Goal: Task Accomplishment & Management: Use online tool/utility

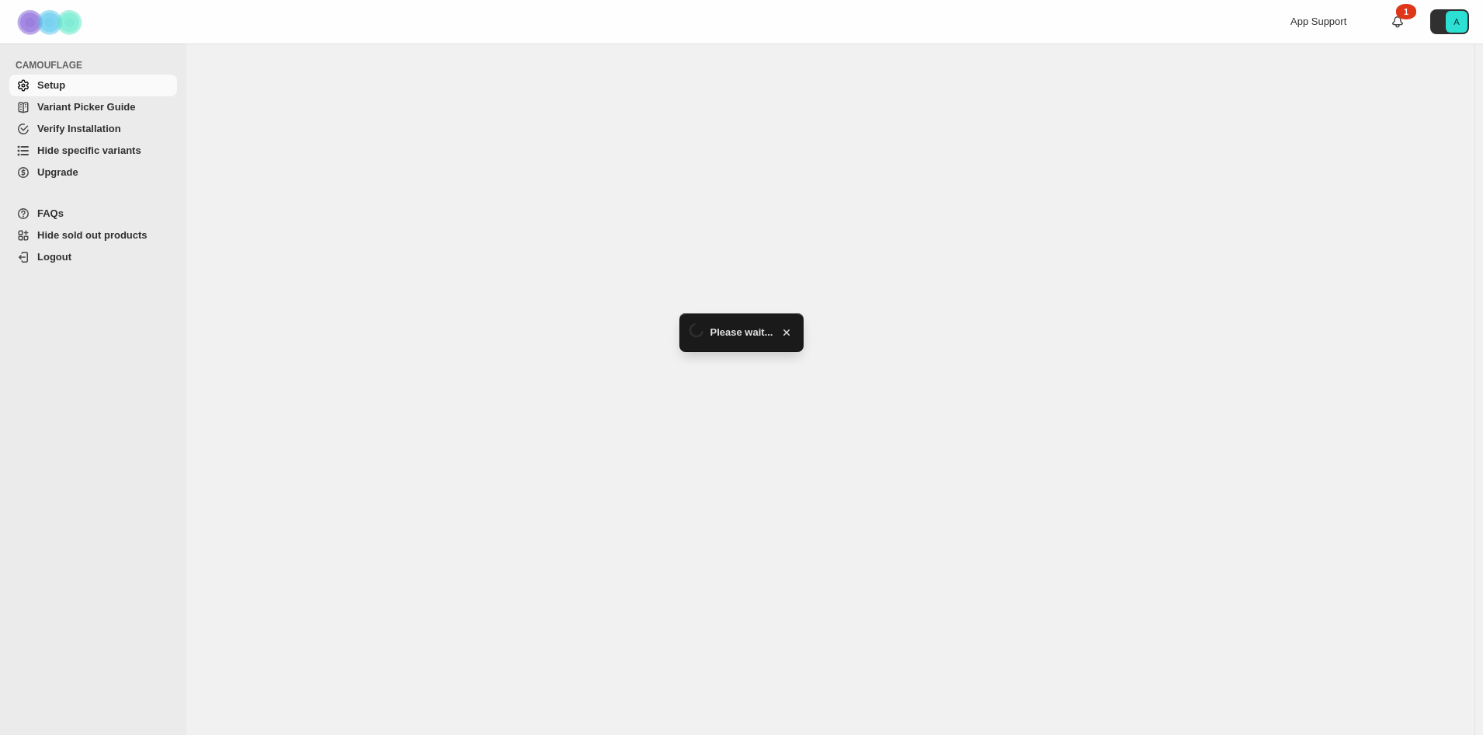
select select "*****"
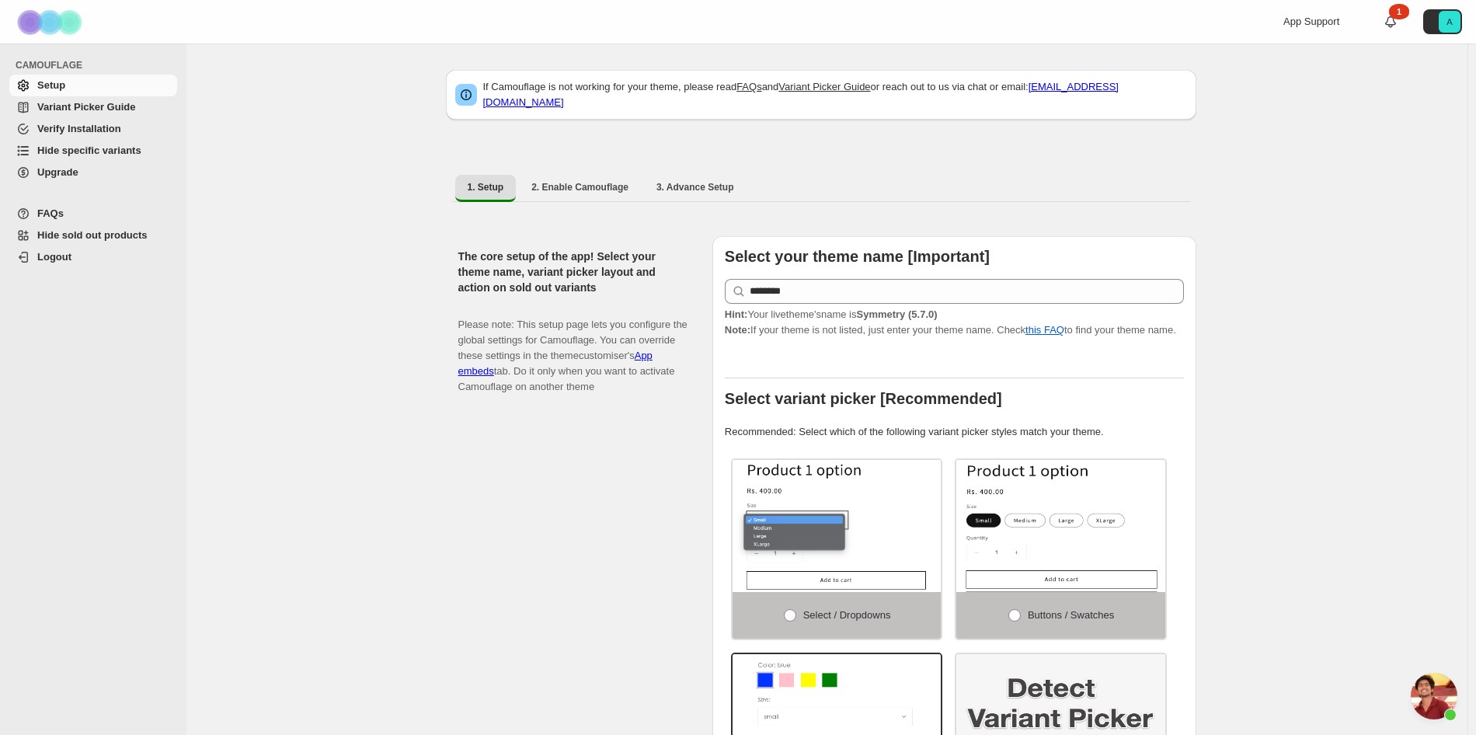
scroll to position [3110, 0]
click at [100, 150] on span "Hide specific variants" at bounding box center [89, 150] width 104 height 12
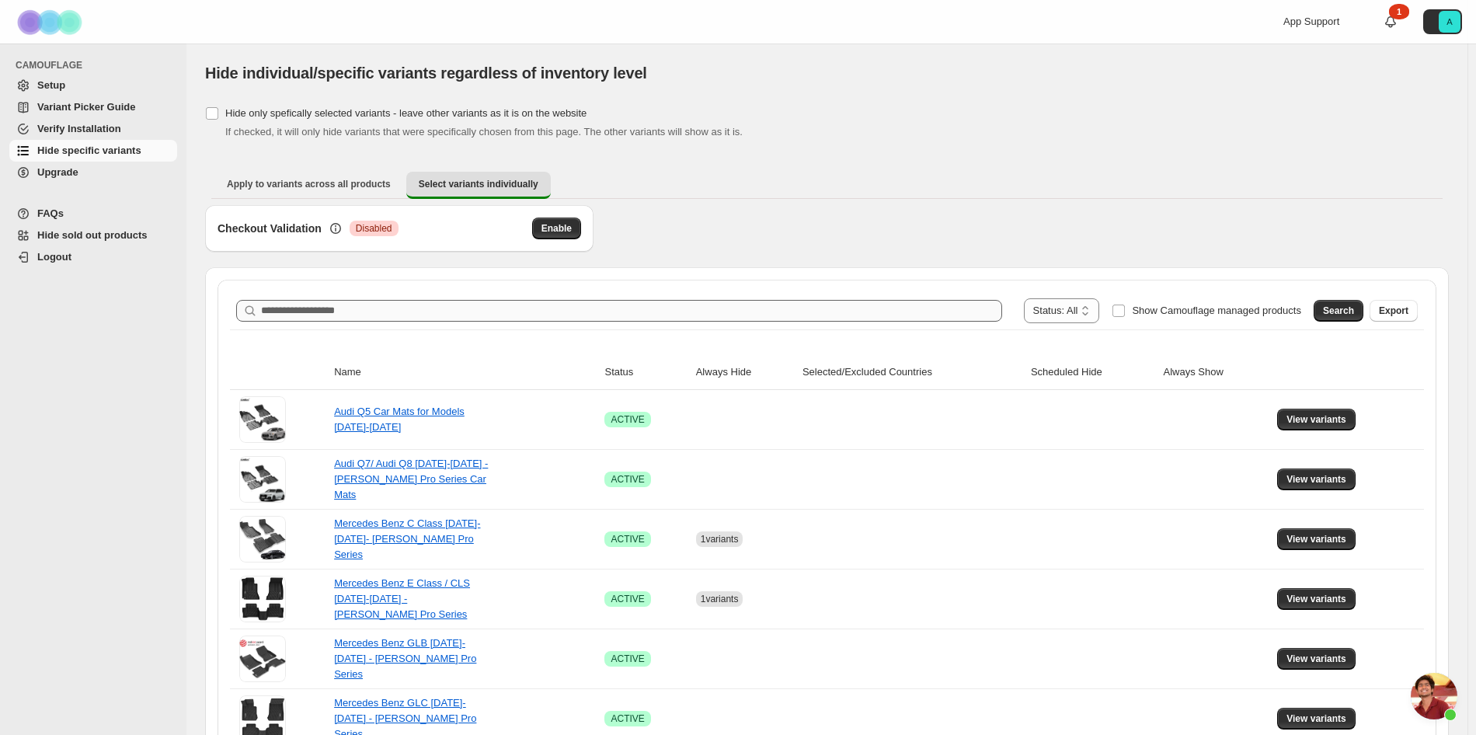
scroll to position [3110, 0]
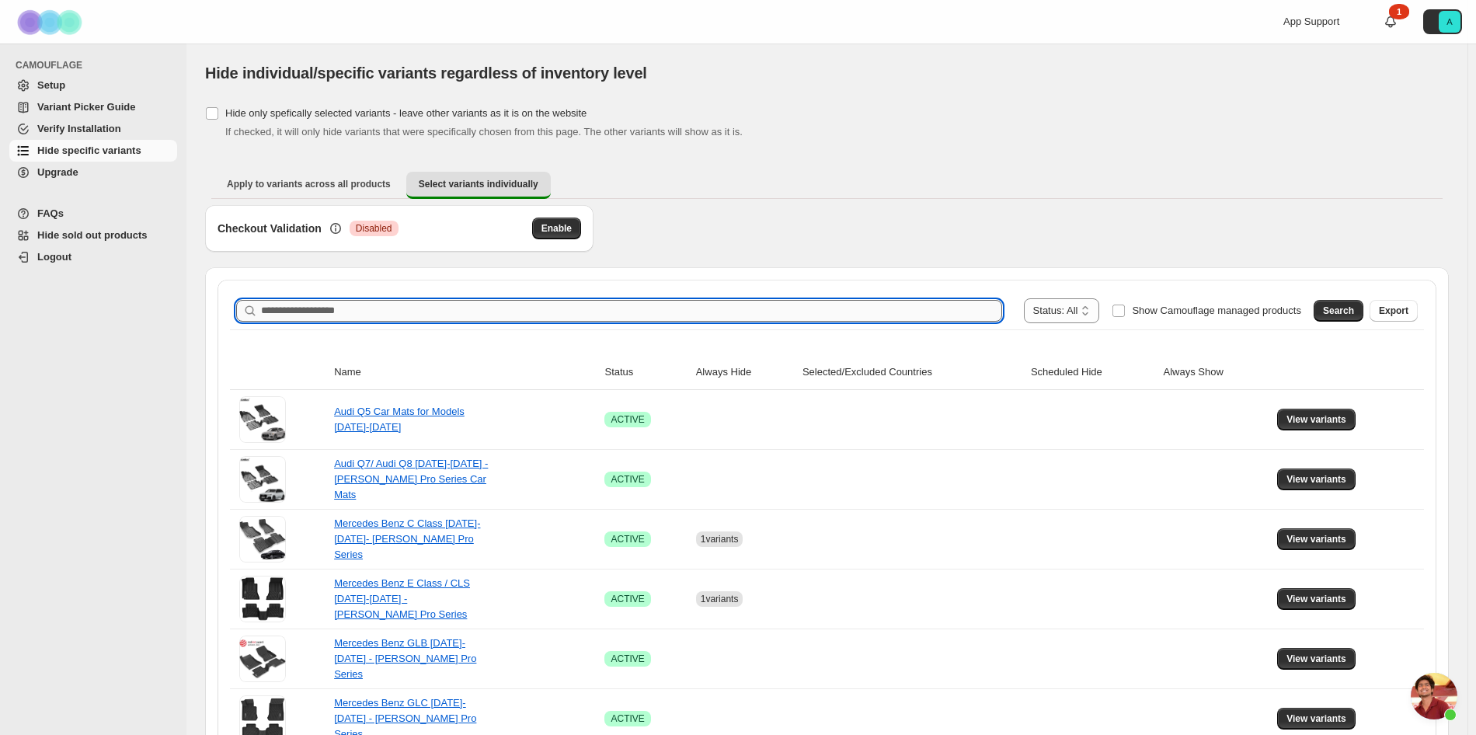
click at [411, 304] on input "Search product name" at bounding box center [631, 311] width 741 height 22
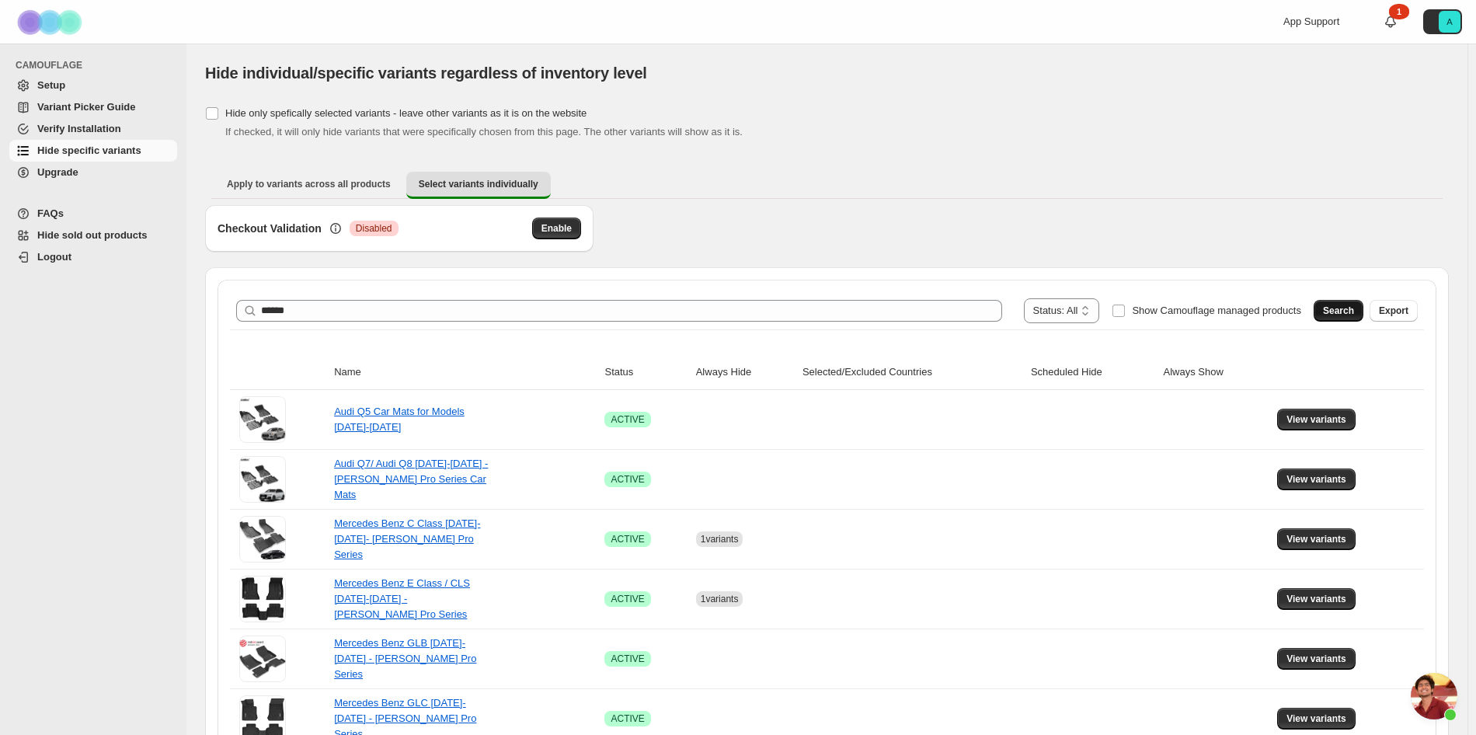
click at [1343, 315] on span "Search" at bounding box center [1338, 310] width 31 height 12
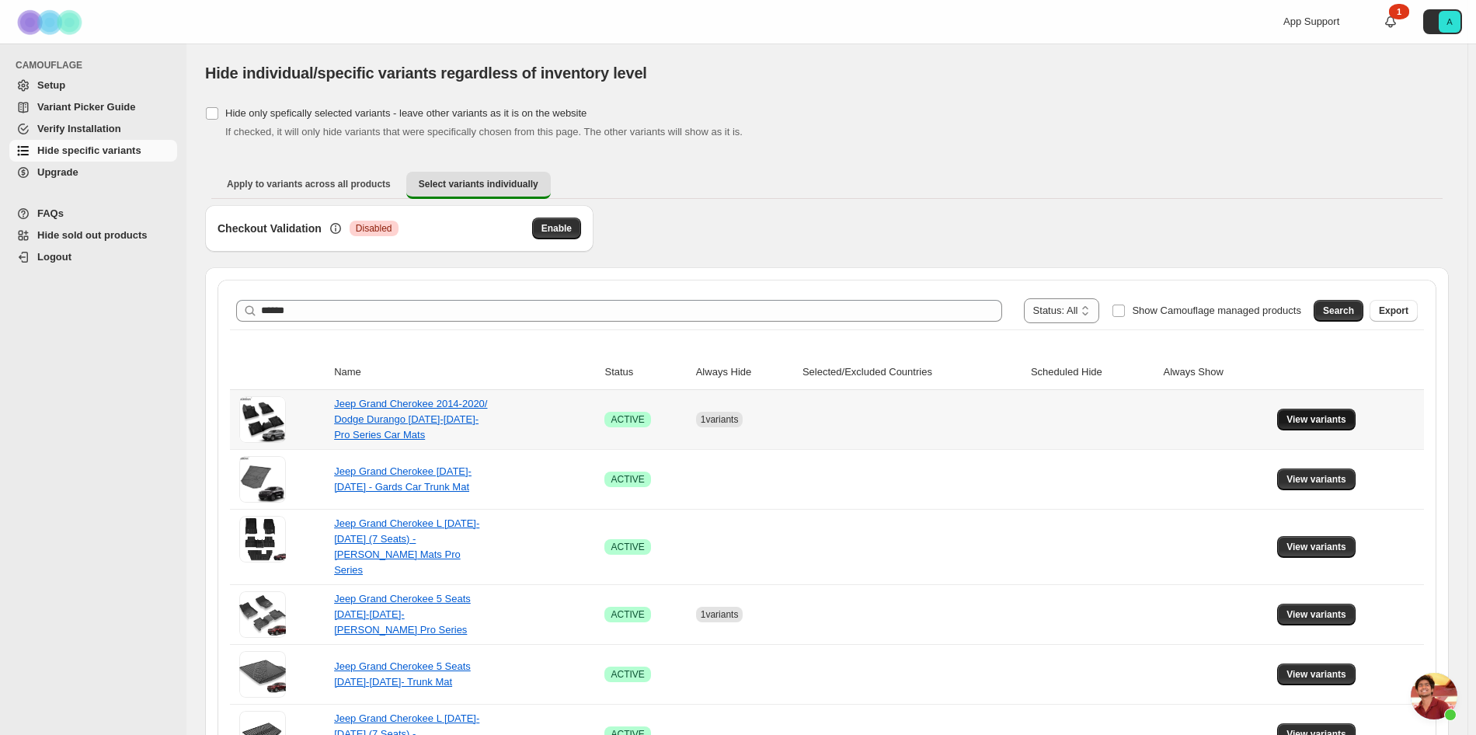
click at [1343, 428] on button "View variants" at bounding box center [1316, 420] width 78 height 22
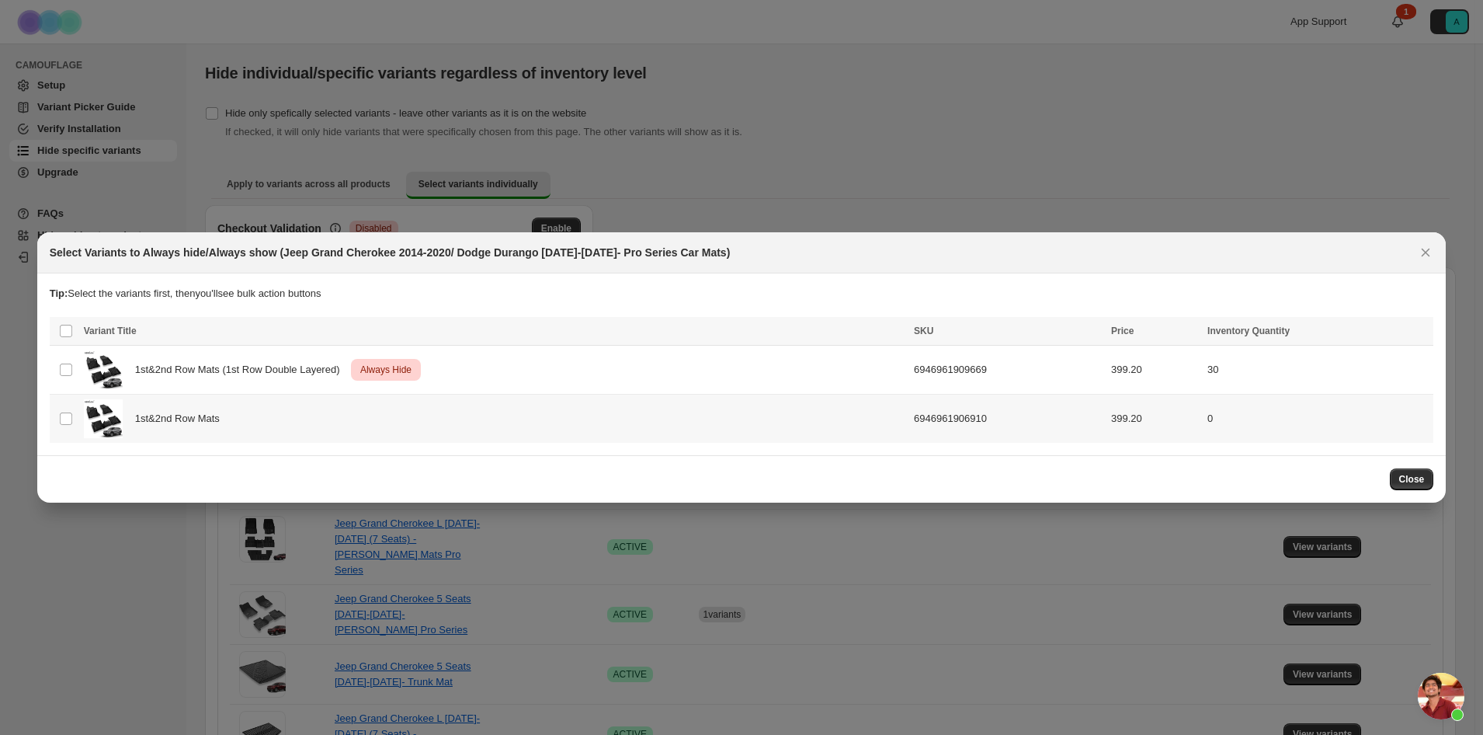
click at [65, 429] on td "Select product variant" at bounding box center [65, 419] width 30 height 49
click at [1103, 328] on span "Always hide" at bounding box center [1086, 332] width 54 height 12
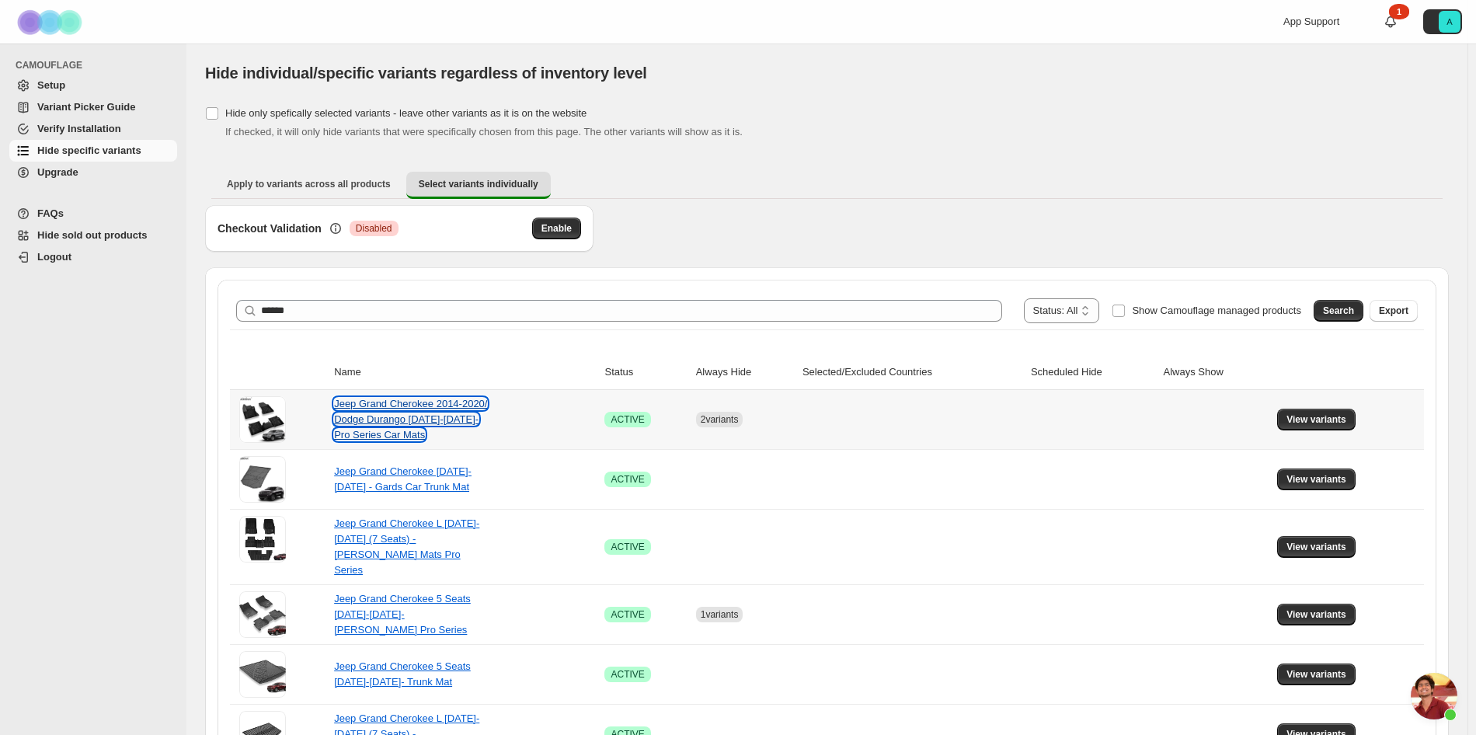
click at [384, 403] on link "Jeep Grand Cherokee 2014-2020/ Dodge Durango [DATE]-[DATE]- Pro Series Car Mats" at bounding box center [410, 419] width 153 height 43
click at [1323, 414] on span "View variants" at bounding box center [1316, 419] width 60 height 12
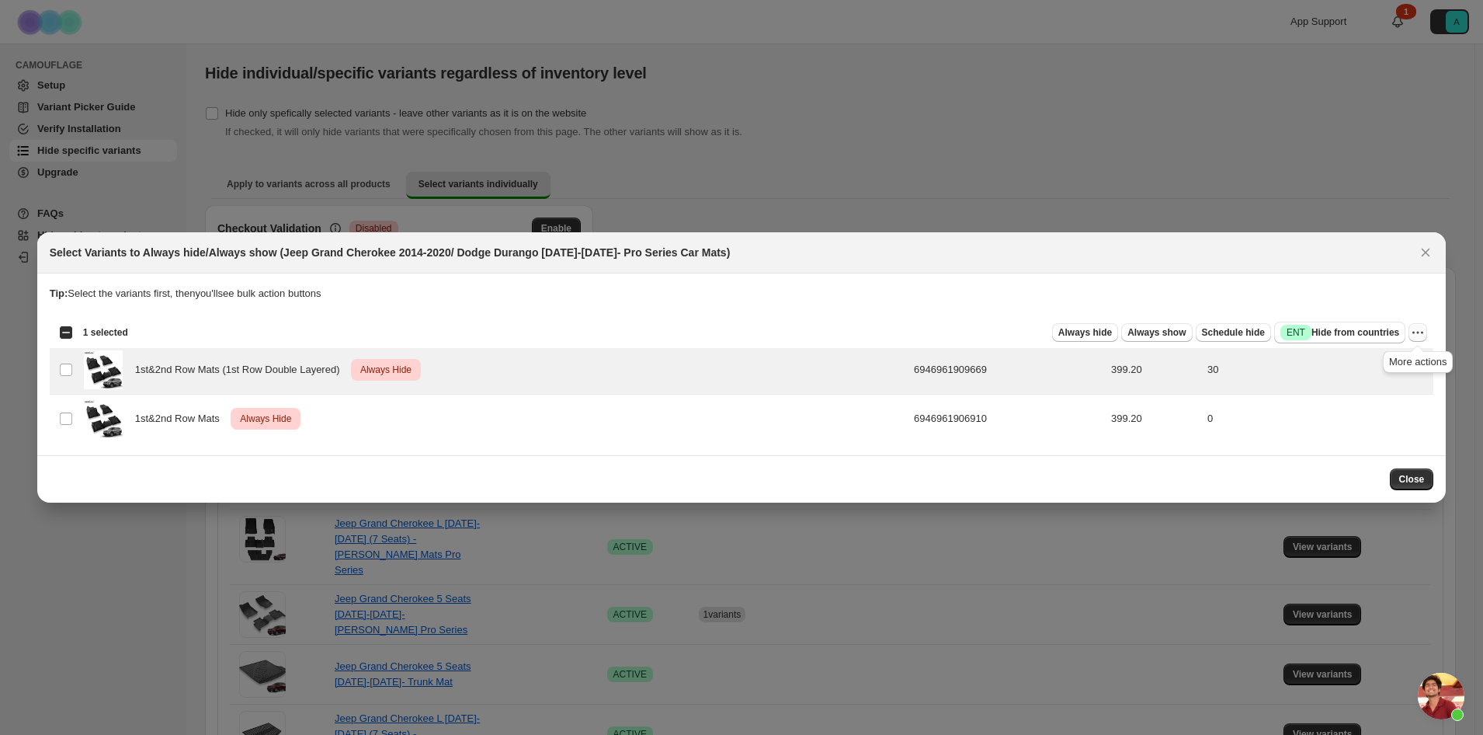
click at [1417, 336] on icon "More actions" at bounding box center [1418, 333] width 16 height 16
click at [1391, 365] on span "Undo always hide" at bounding box center [1362, 364] width 113 height 16
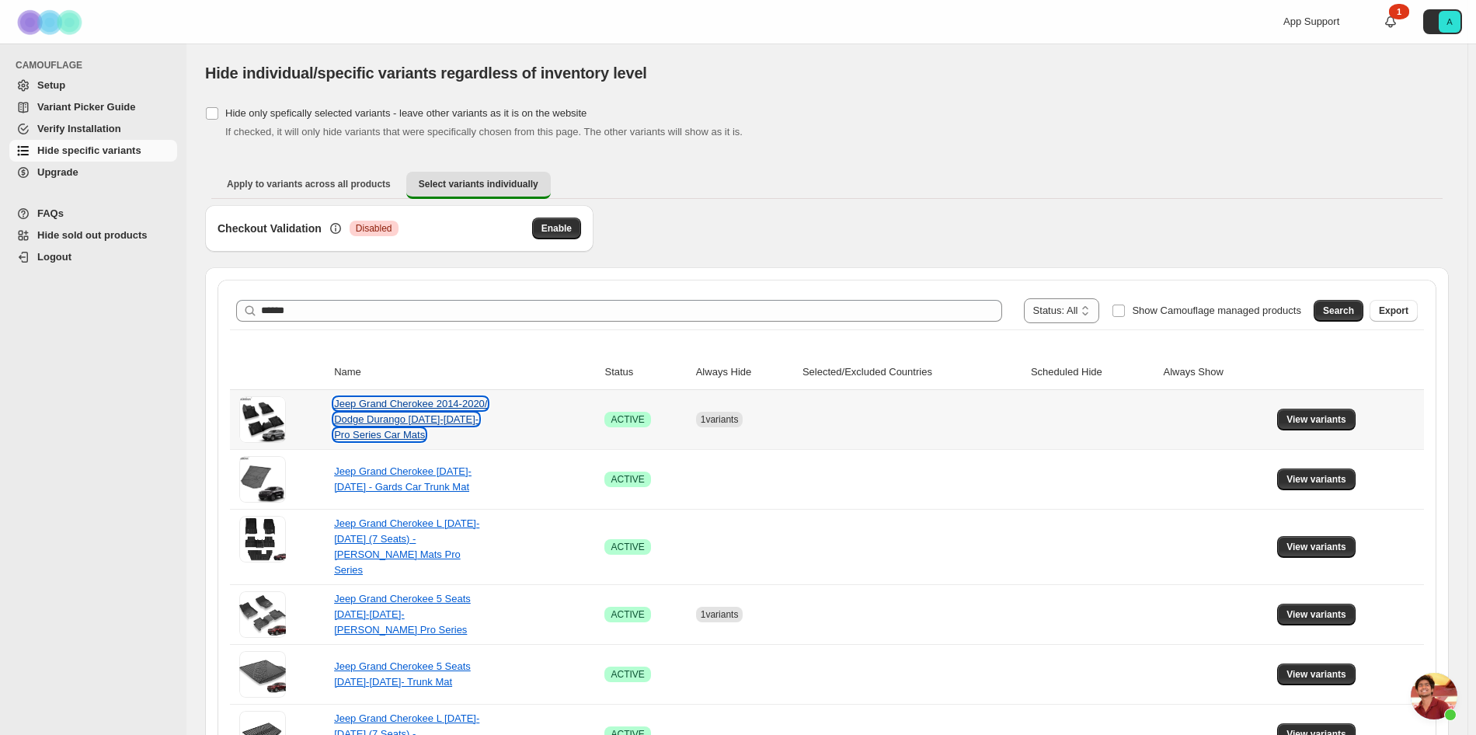
click at [447, 412] on link "Jeep Grand Cherokee 2014-2020/ Dodge Durango [DATE]-[DATE]- Pro Series Car Mats" at bounding box center [410, 419] width 153 height 43
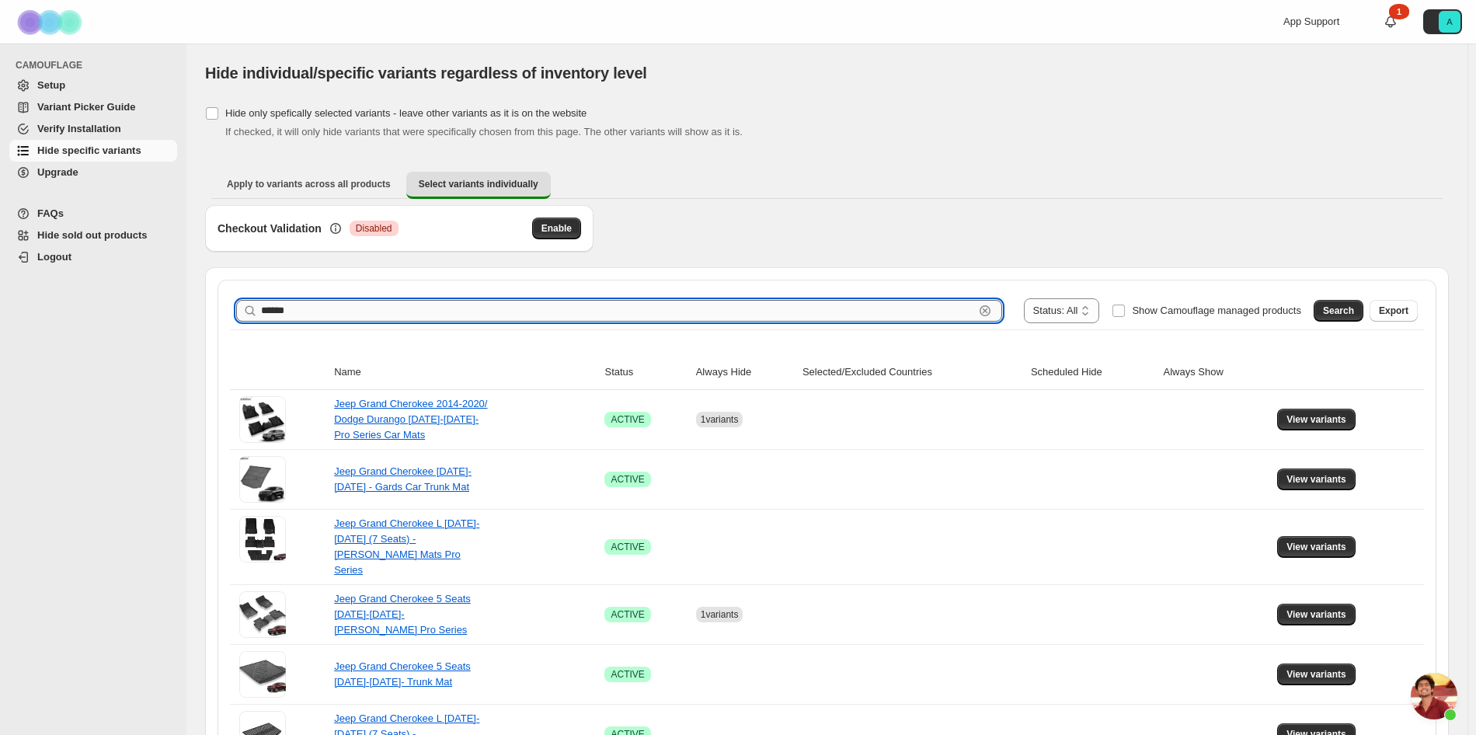
click at [270, 311] on input "*****" at bounding box center [617, 311] width 713 height 22
click at [1337, 309] on span "Search" at bounding box center [1338, 310] width 31 height 12
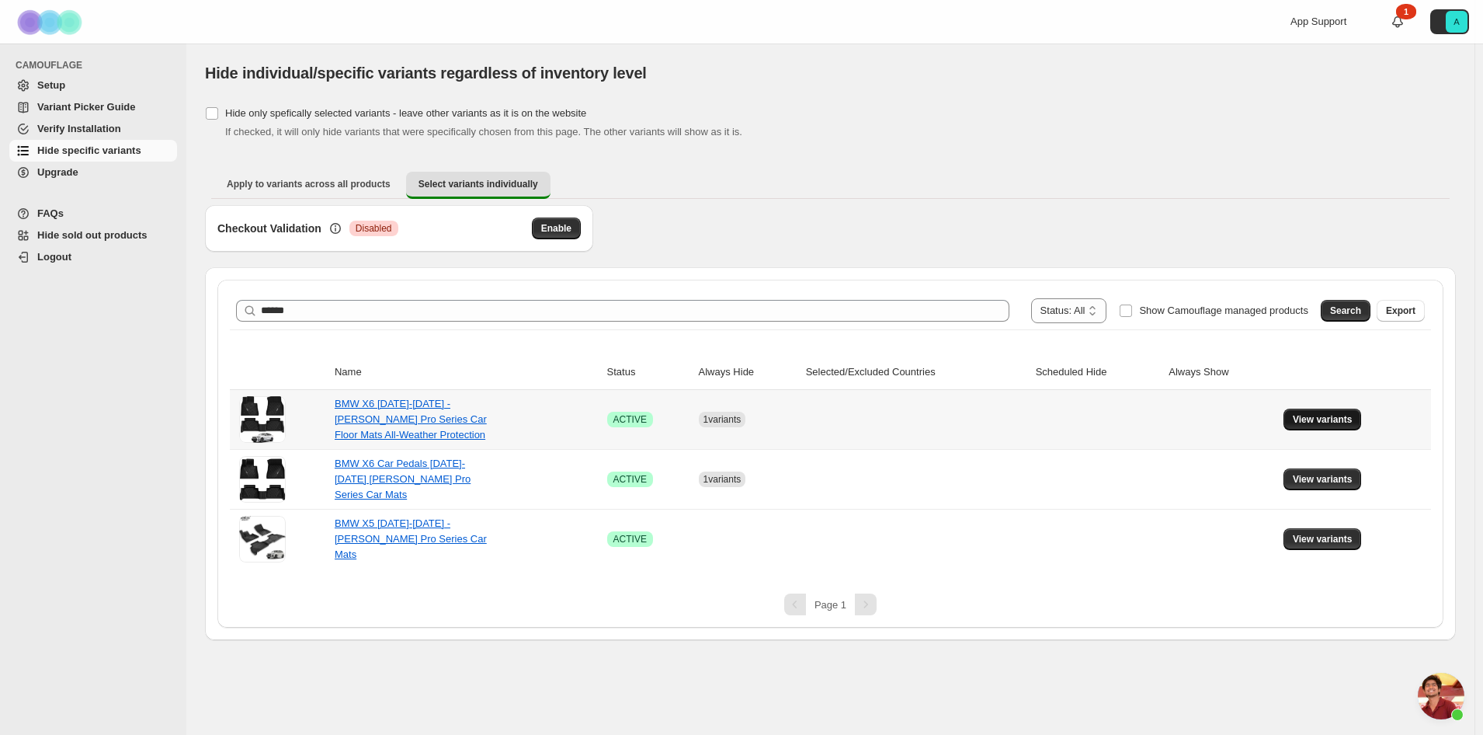
click at [1319, 417] on span "View variants" at bounding box center [1323, 419] width 60 height 12
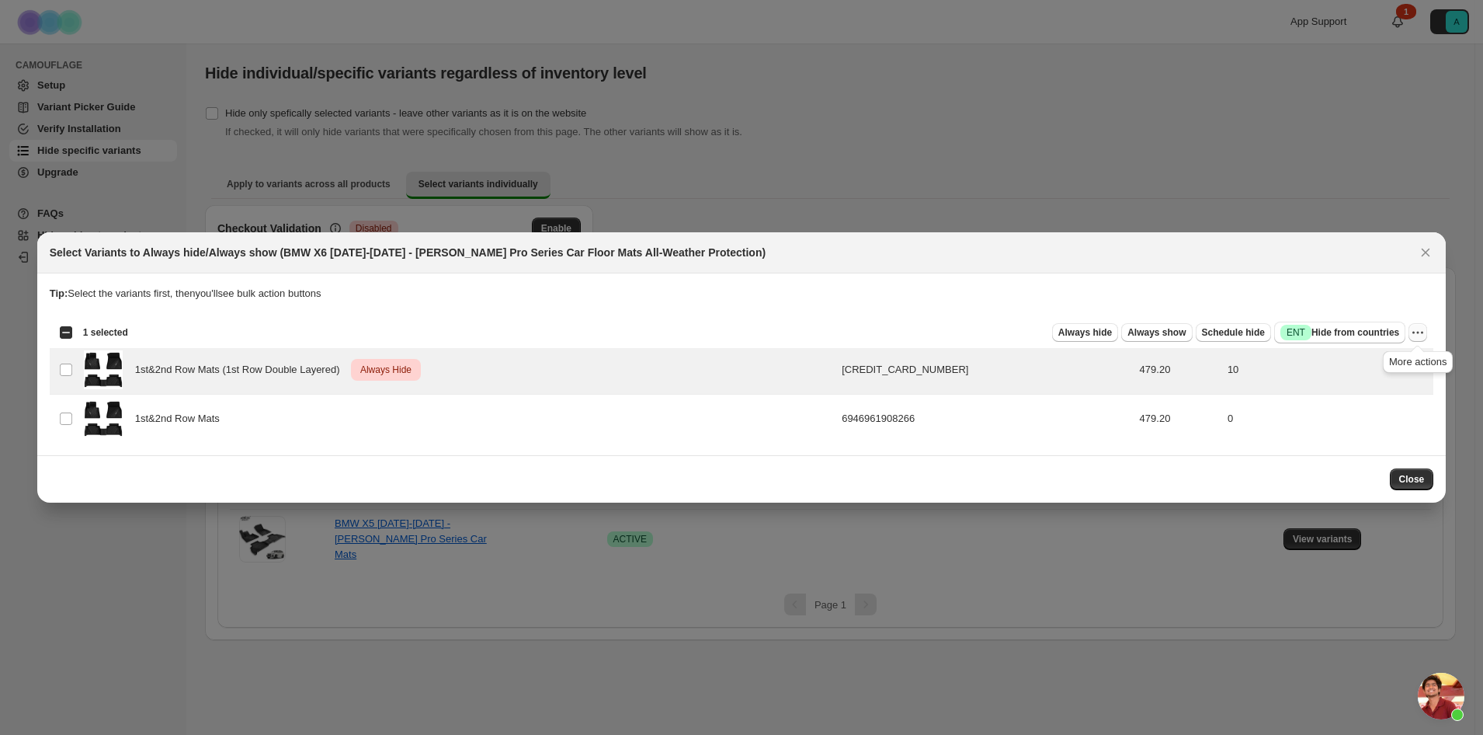
click at [1417, 333] on icon "More actions" at bounding box center [1418, 333] width 16 height 16
click at [1392, 363] on span "Undo always hide" at bounding box center [1362, 364] width 113 height 16
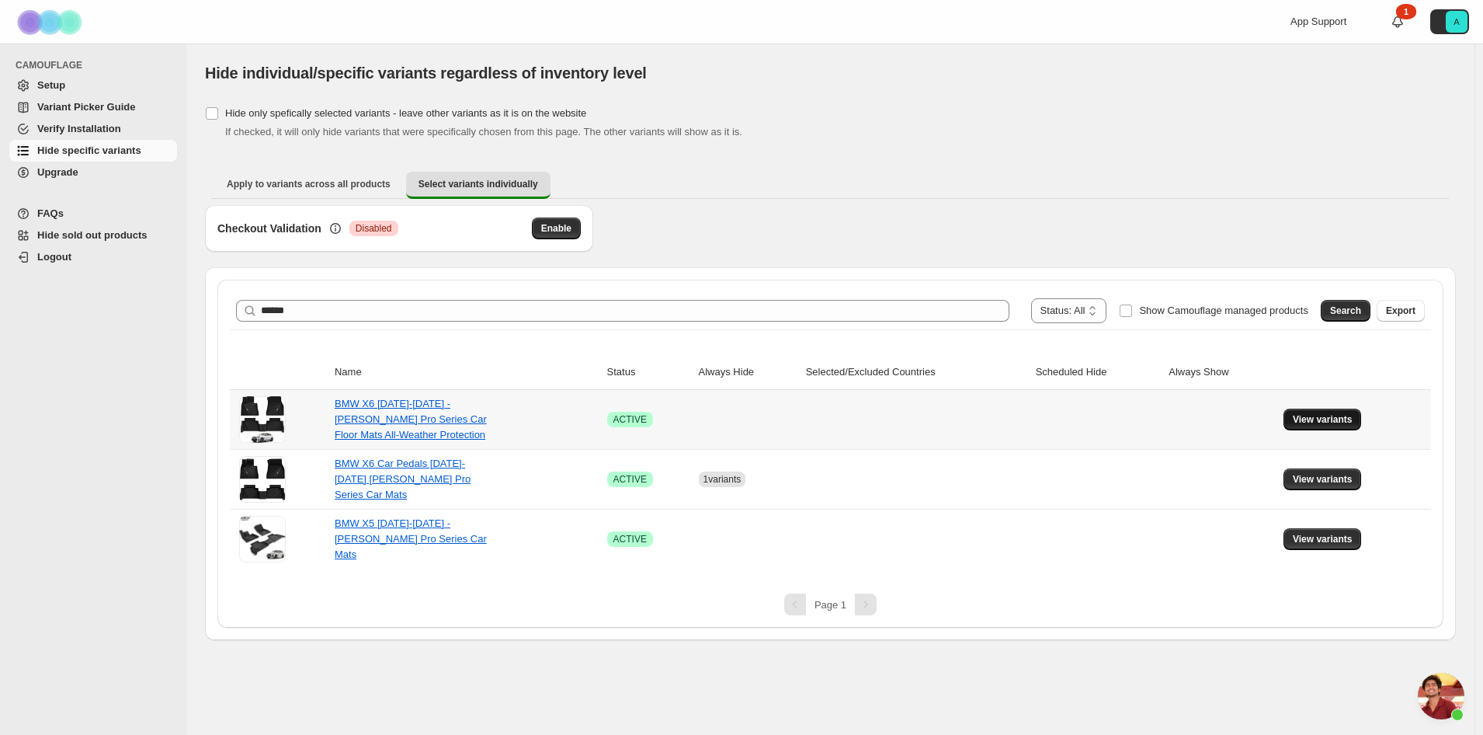
click at [1308, 422] on span "View variants" at bounding box center [1323, 419] width 60 height 12
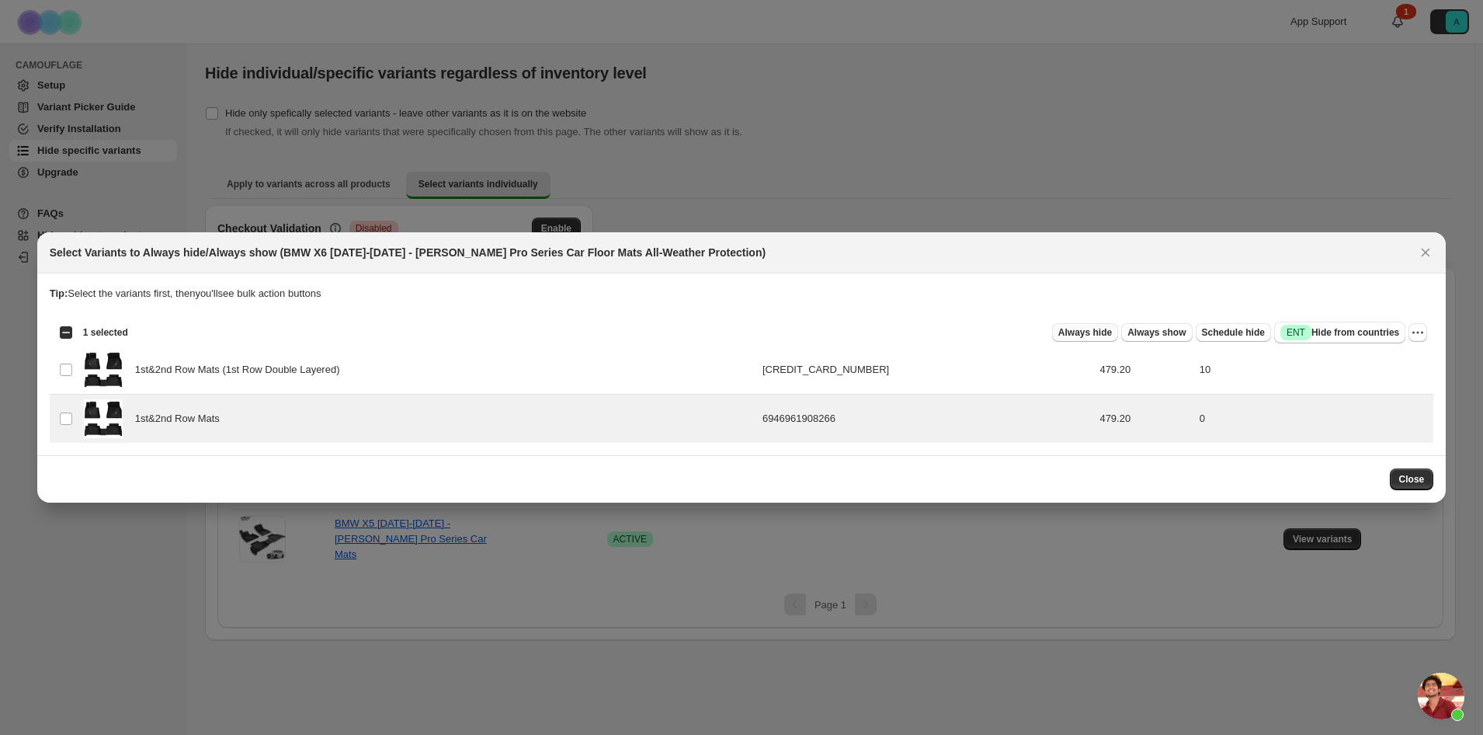
click at [1102, 332] on span "Always hide" at bounding box center [1086, 332] width 54 height 12
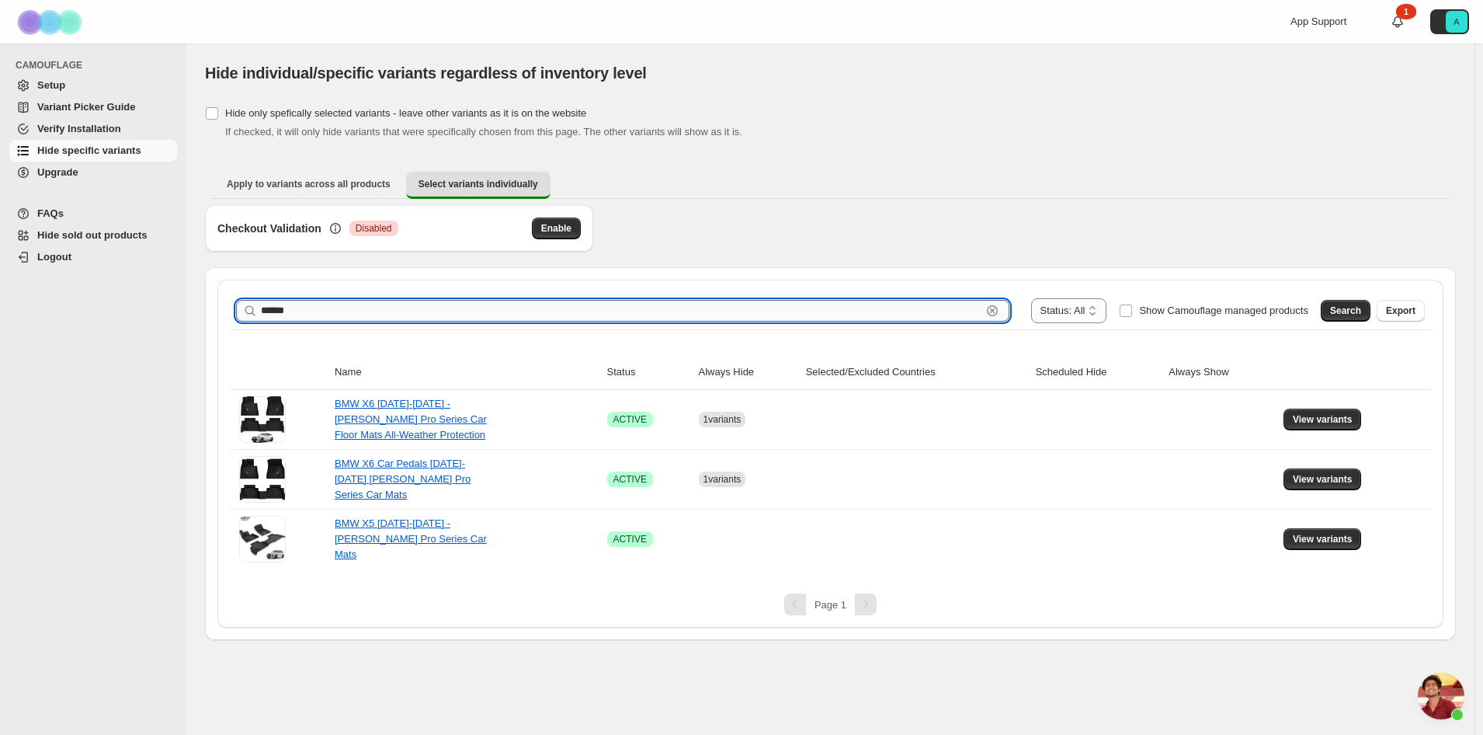
click at [424, 310] on input "******" at bounding box center [621, 311] width 721 height 22
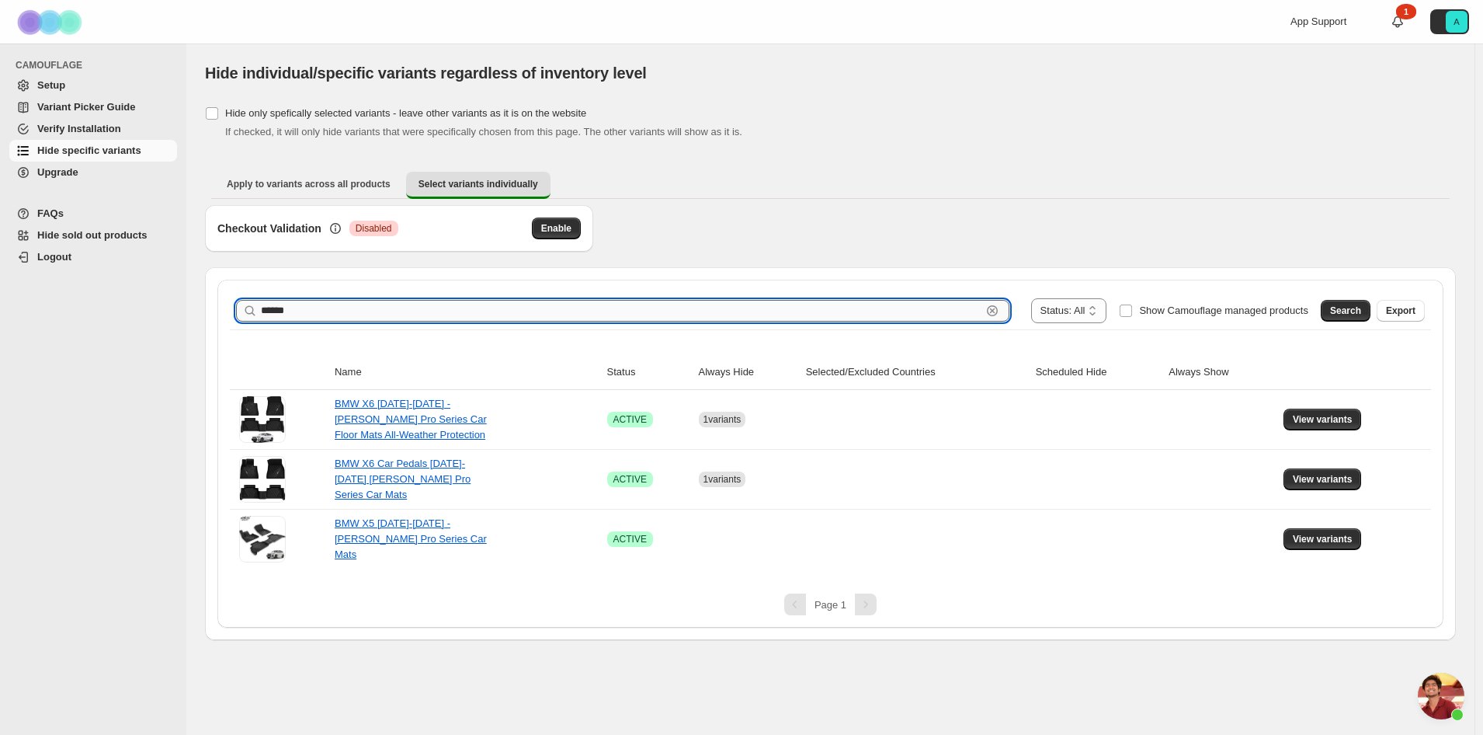
click at [424, 310] on input "******" at bounding box center [621, 311] width 721 height 22
click at [1336, 309] on span "Search" at bounding box center [1345, 310] width 31 height 12
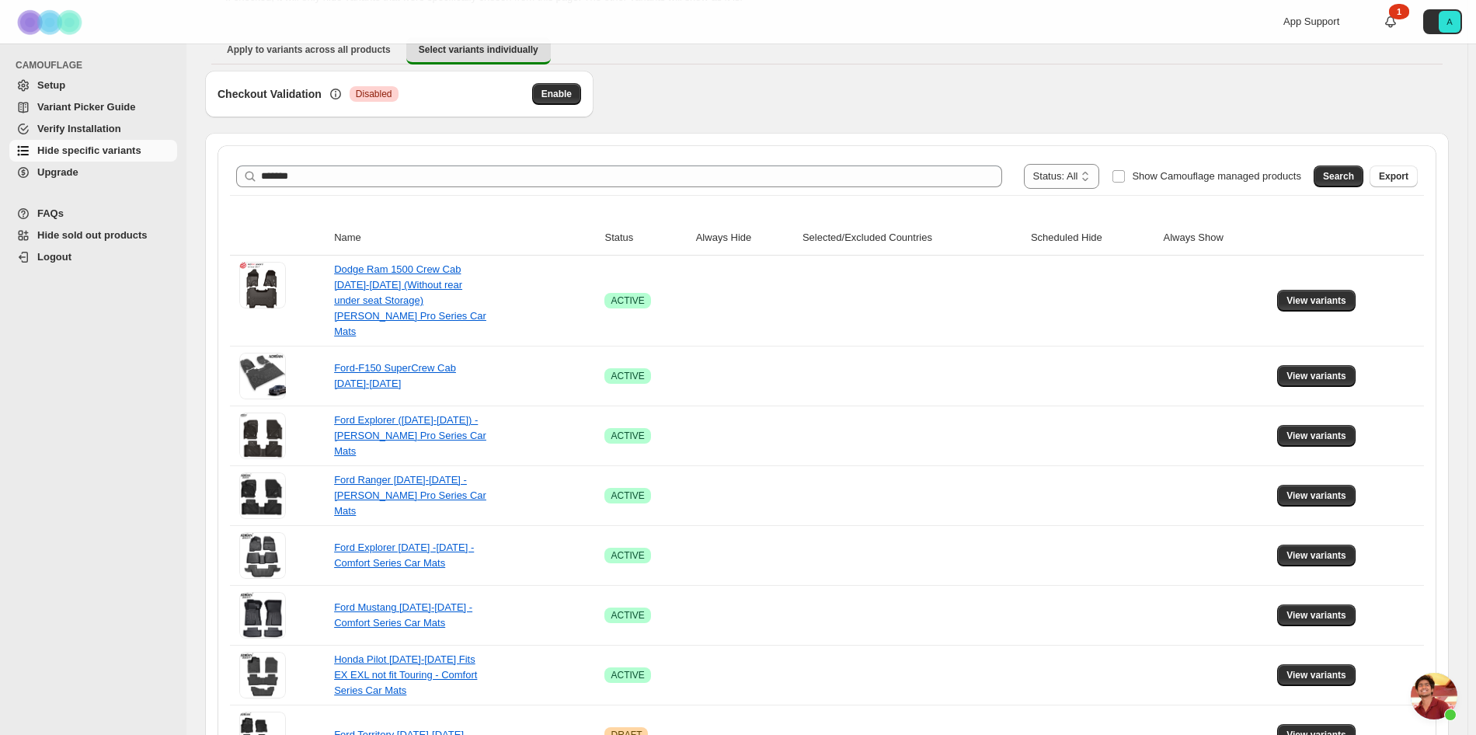
scroll to position [0, 0]
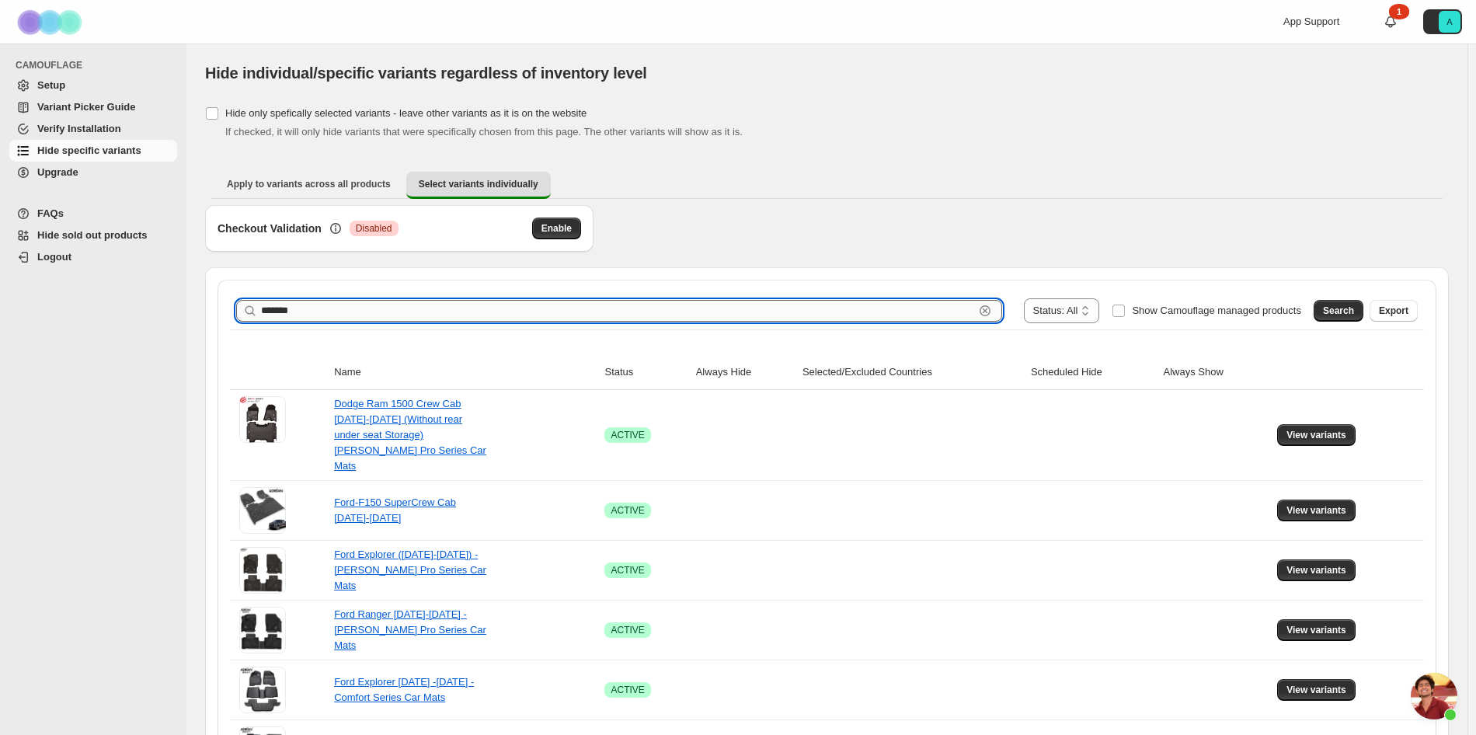
click at [348, 304] on input "*******" at bounding box center [617, 311] width 713 height 22
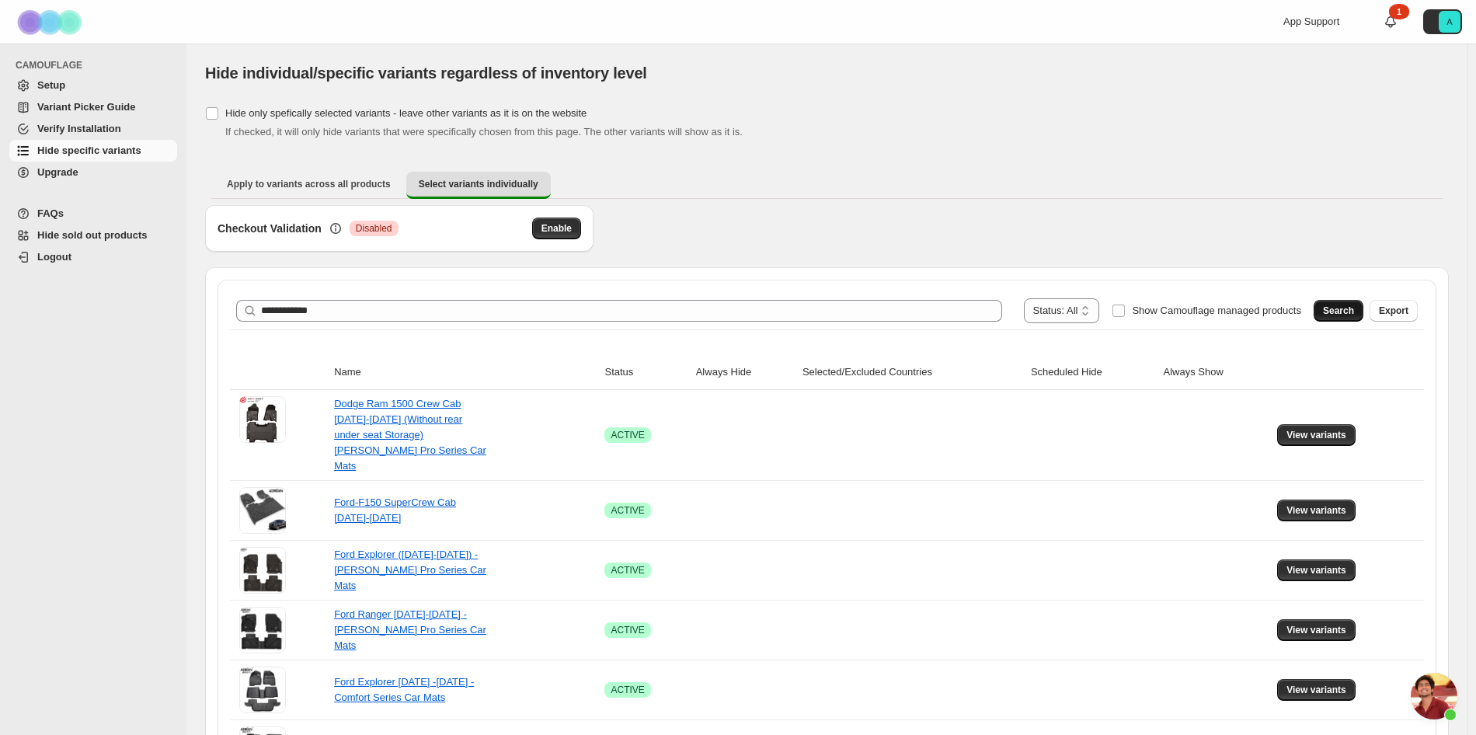
click at [1354, 313] on span "Search" at bounding box center [1338, 310] width 31 height 12
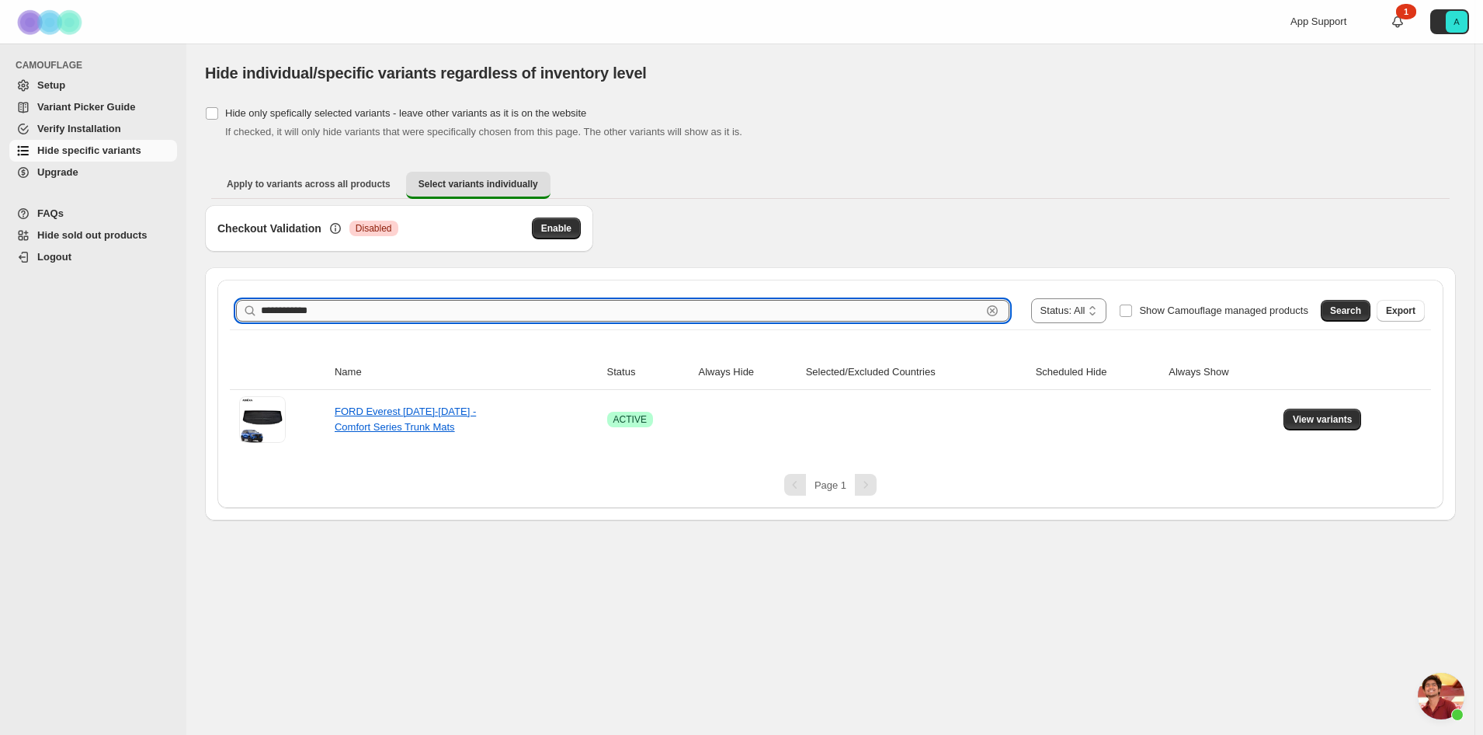
click at [372, 305] on input "**********" at bounding box center [621, 311] width 721 height 22
type input "*******"
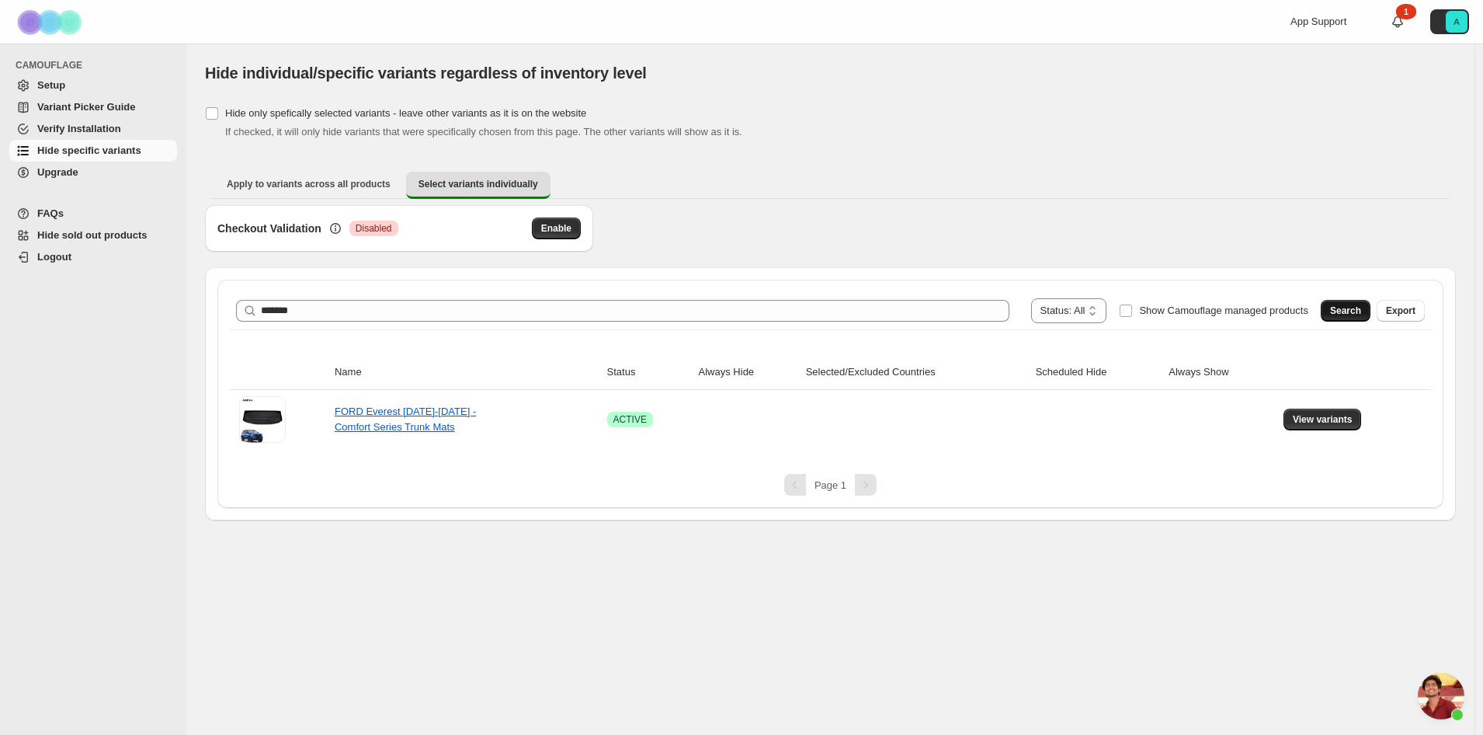
click at [1343, 318] on button "Search" at bounding box center [1346, 311] width 50 height 22
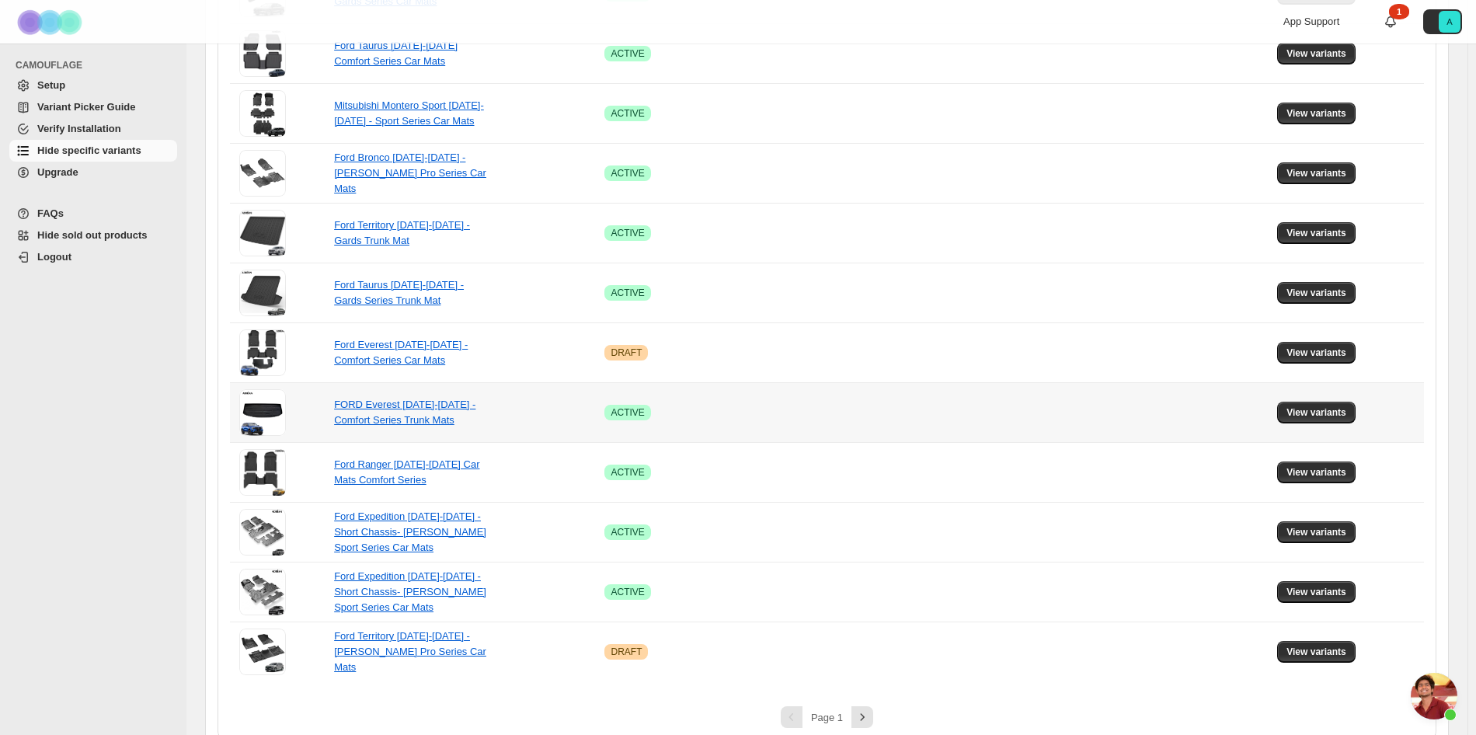
scroll to position [937, 0]
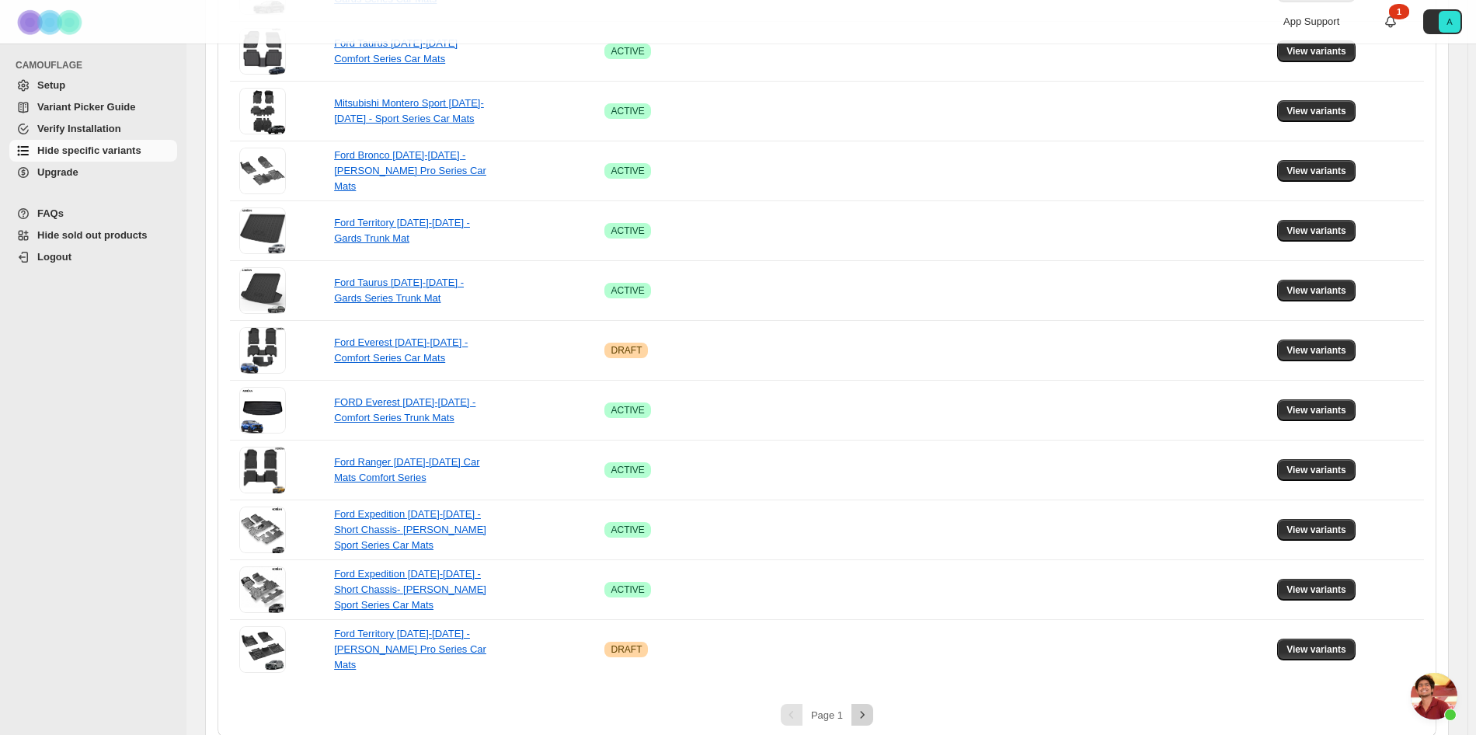
click at [864, 707] on icon "Next" at bounding box center [862, 715] width 16 height 16
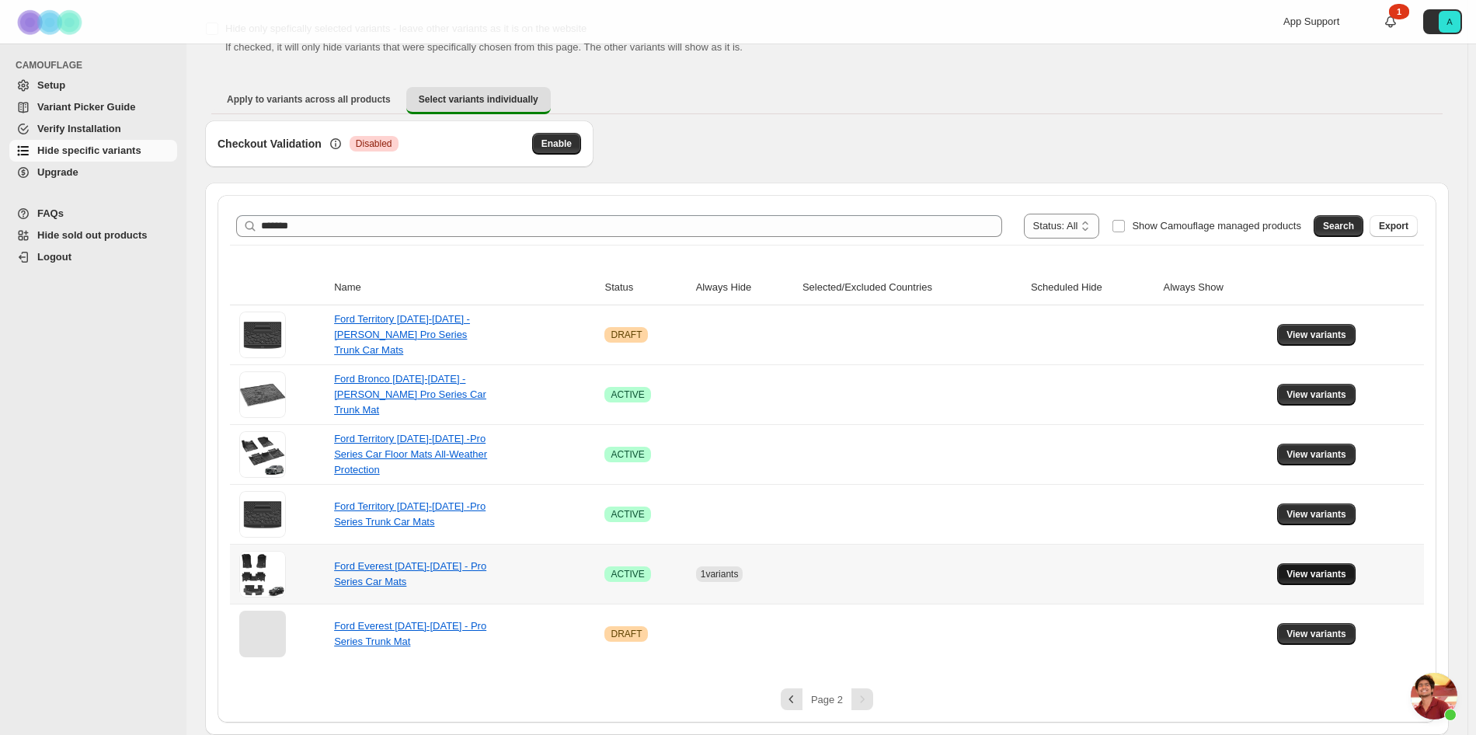
click at [1322, 579] on span "View variants" at bounding box center [1316, 574] width 60 height 12
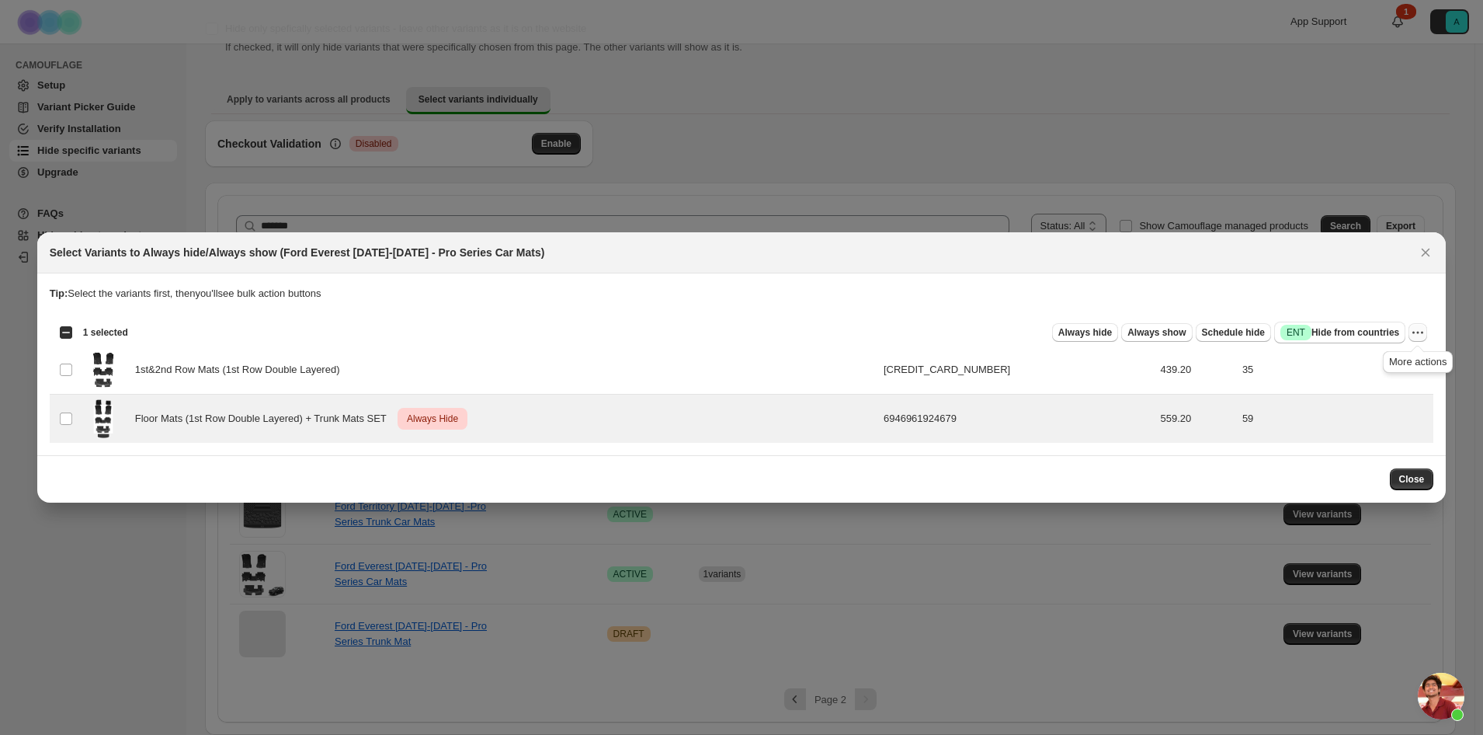
click at [1417, 338] on icon "More actions" at bounding box center [1418, 333] width 16 height 16
click at [1391, 367] on span "Undo always hide" at bounding box center [1362, 364] width 113 height 16
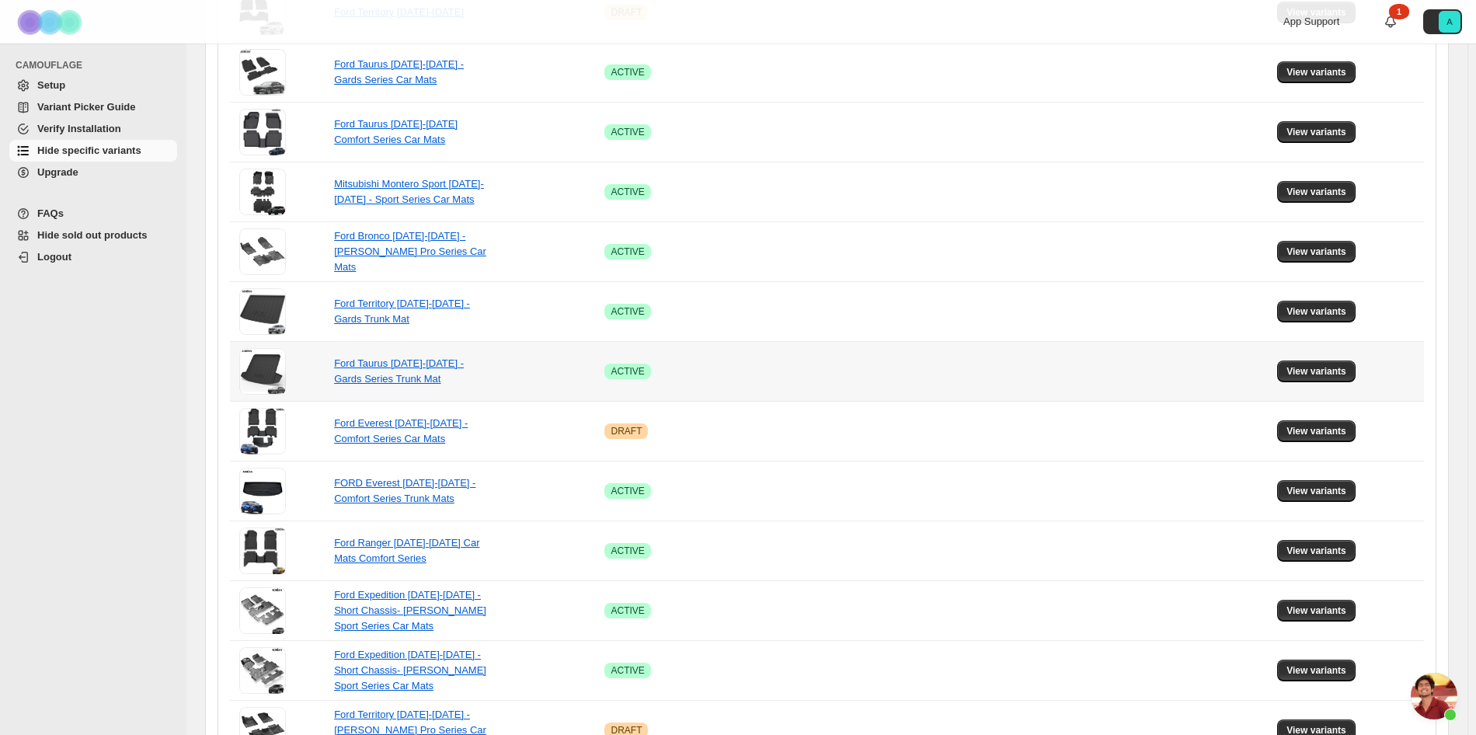
scroll to position [937, 0]
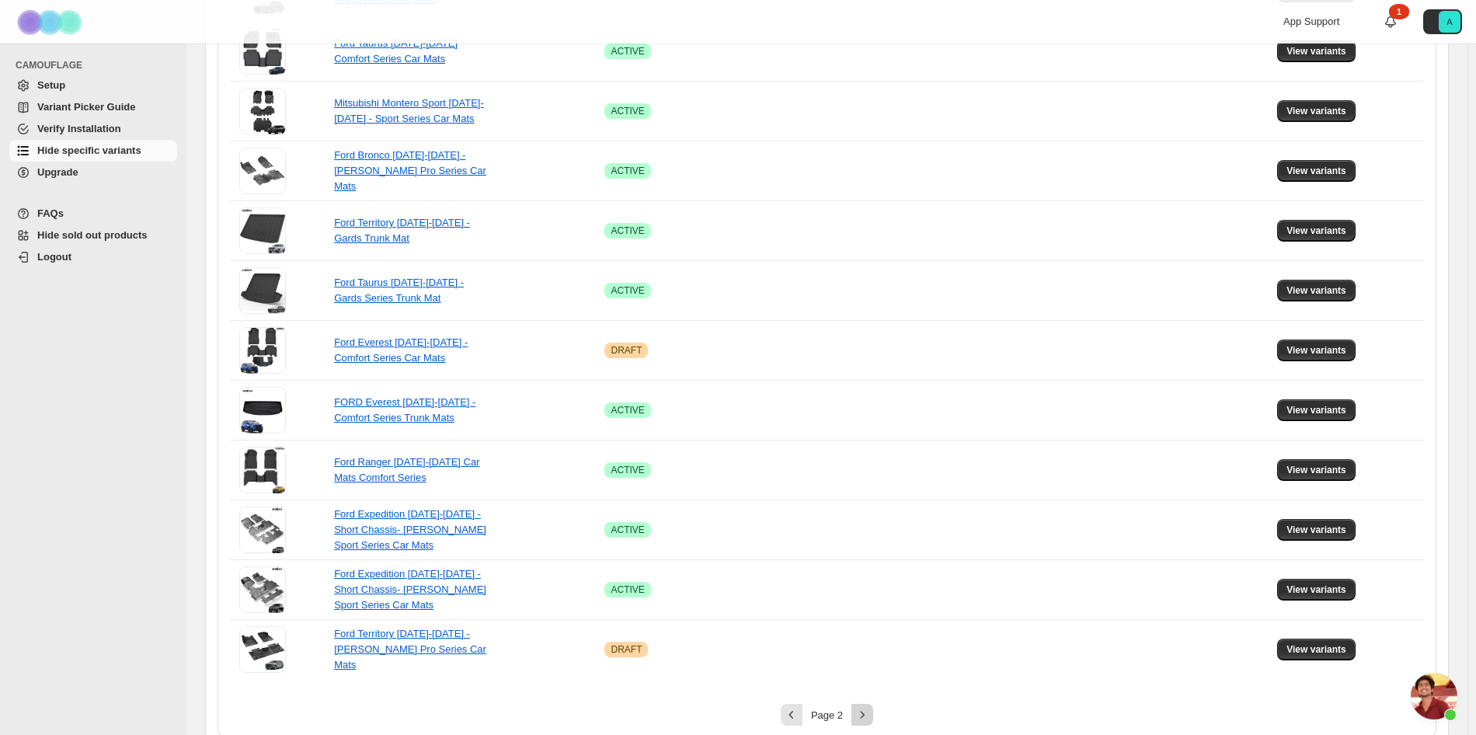
click at [870, 707] on icon "Next" at bounding box center [862, 715] width 16 height 16
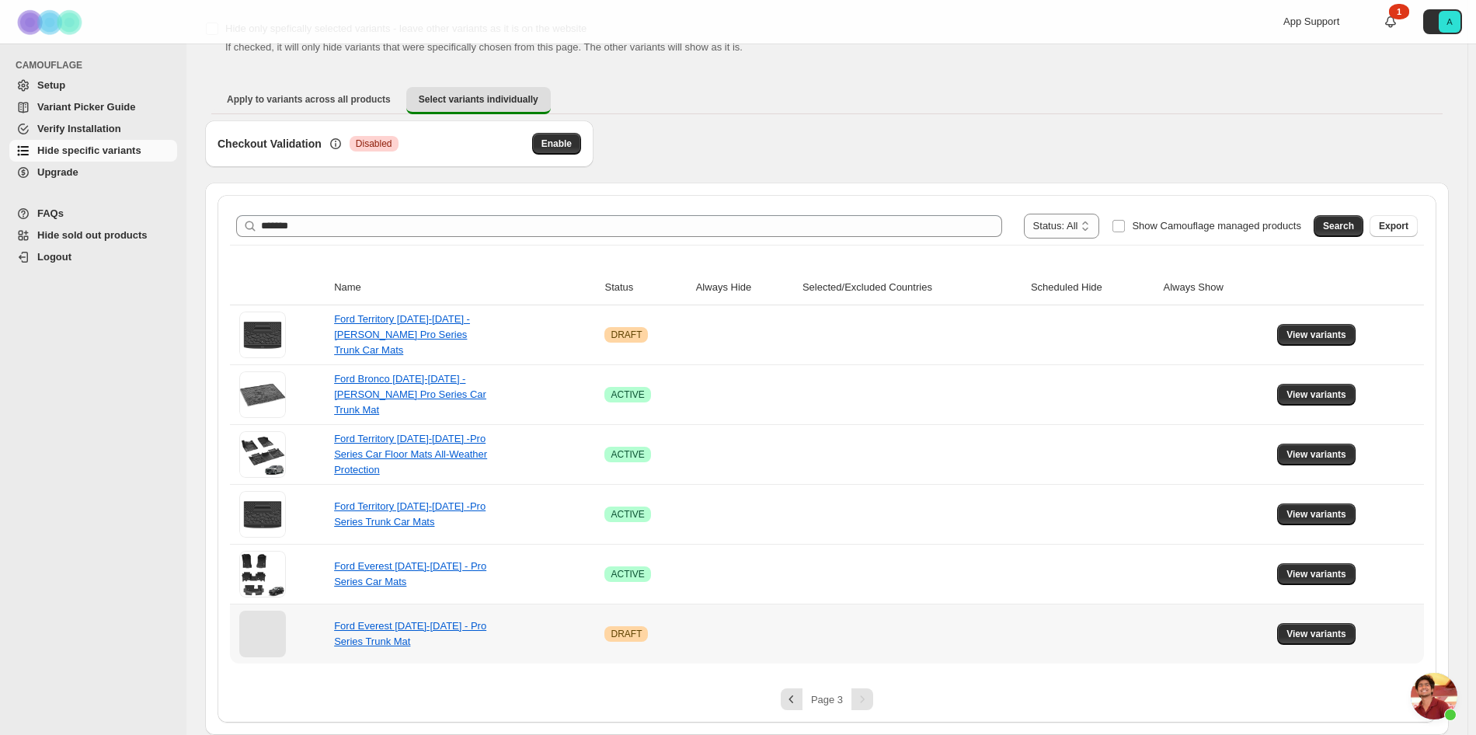
scroll to position [85, 0]
click at [1298, 577] on span "View variants" at bounding box center [1316, 574] width 60 height 12
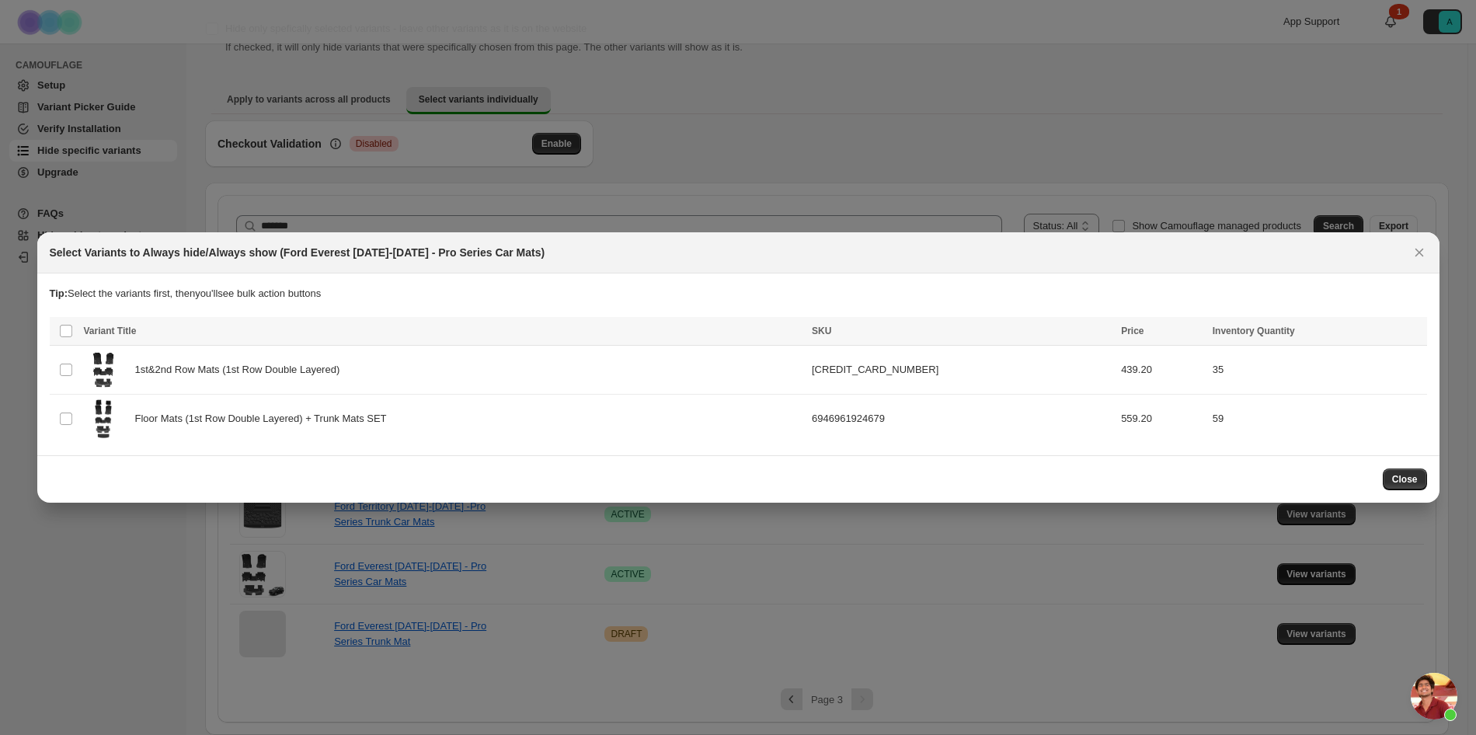
scroll to position [0, 0]
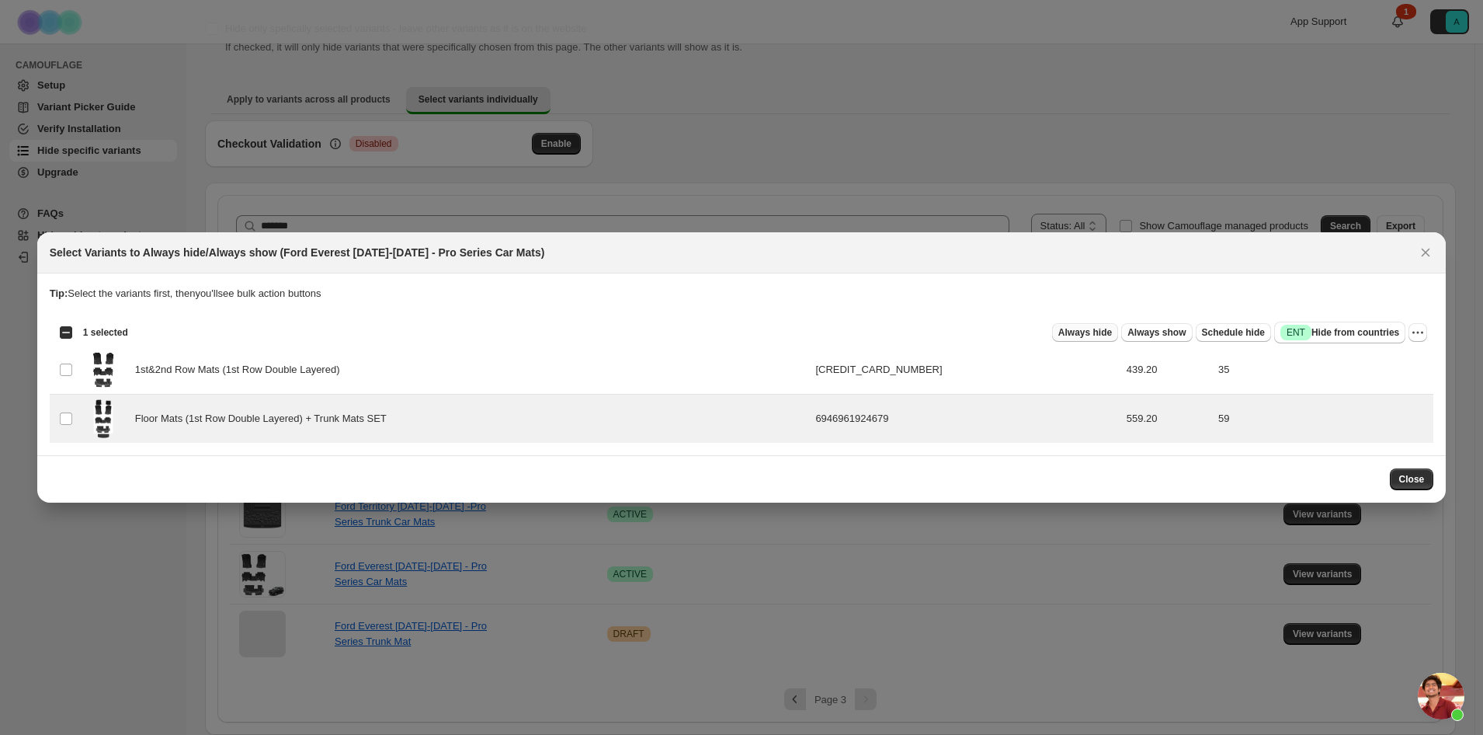
click at [1112, 331] on span "Always hide" at bounding box center [1086, 332] width 54 height 12
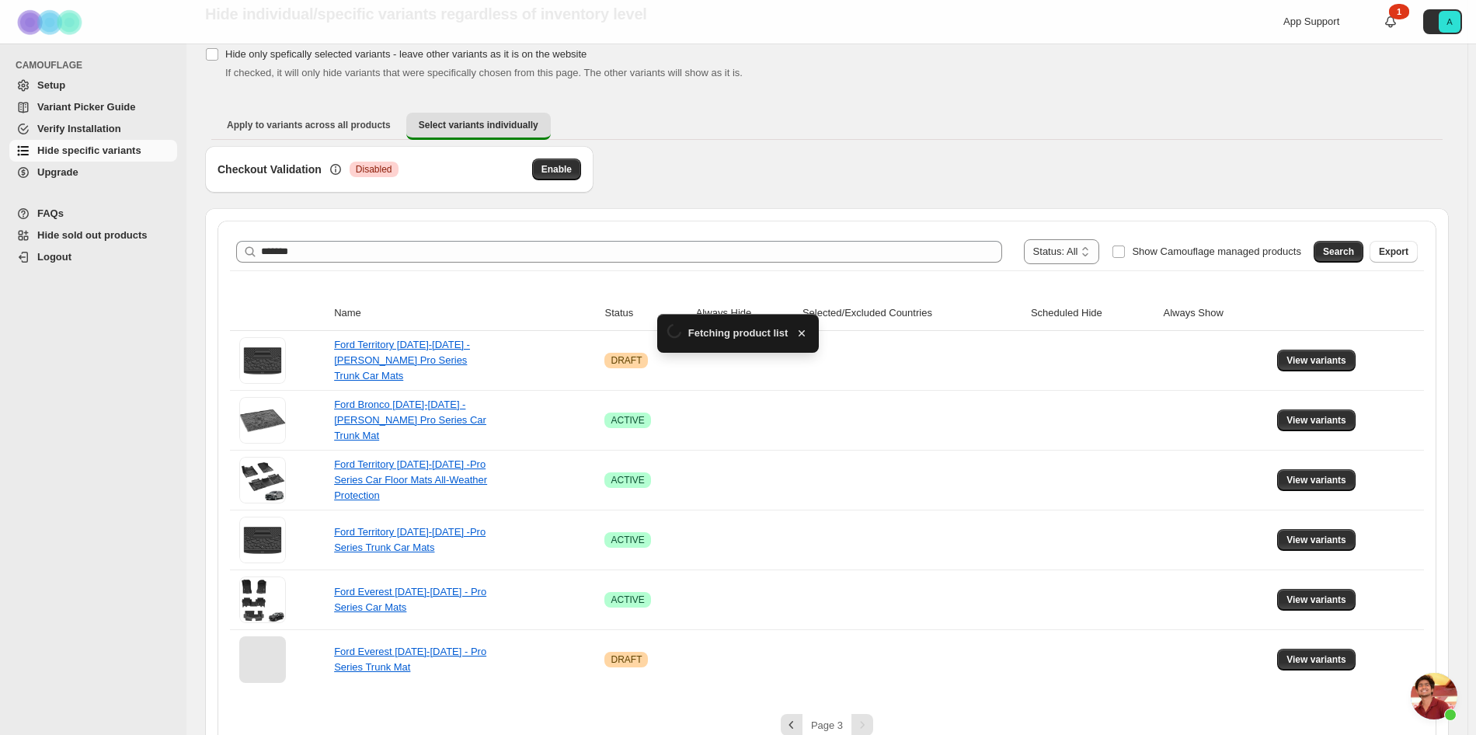
scroll to position [85, 0]
